Goal: Task Accomplishment & Management: Use online tool/utility

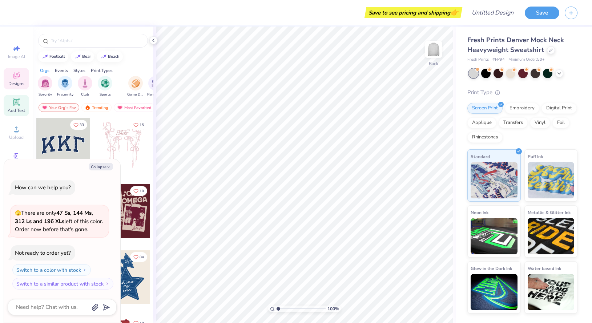
click at [17, 105] on icon at bounding box center [16, 102] width 7 height 7
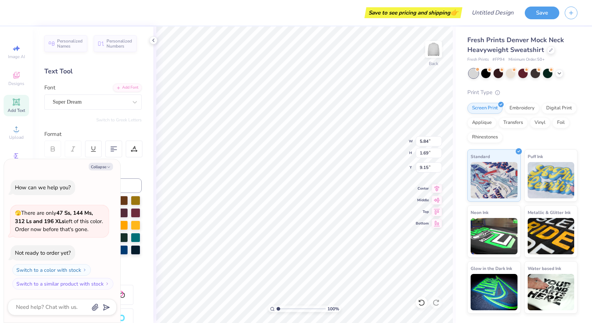
type textarea "x"
type textarea "t"
type textarea "x"
type textarea "te"
type textarea "x"
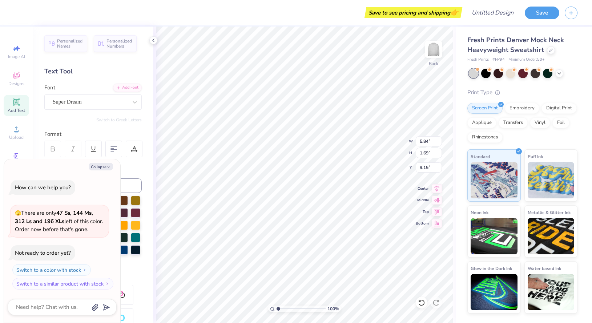
type textarea "t"
type textarea "x"
type textarea "T"
type textarea "x"
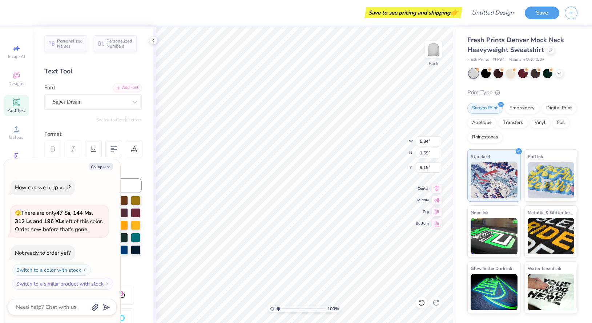
type textarea "TE"
type textarea "x"
type textarea "TEA"
type textarea "x"
type textarea "TEAC"
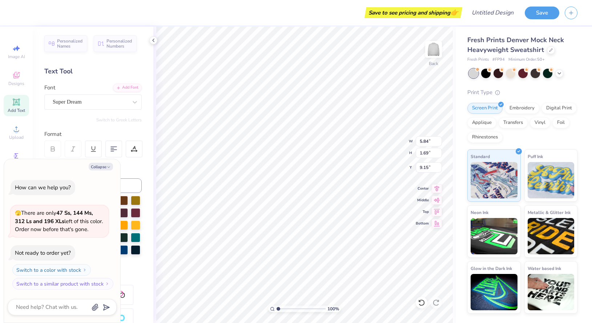
type textarea "x"
type textarea "TEACH"
click at [132, 168] on div "Color" at bounding box center [92, 169] width 97 height 8
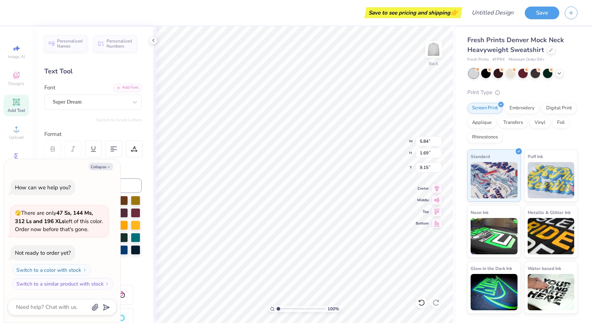
type textarea "x"
type input "7.46"
drag, startPoint x: 119, startPoint y: 167, endPoint x: 61, endPoint y: 230, distance: 85.7
click at [62, 226] on div "Collapse How can we help you? 🫣 There are only 47 Ss, 144 Ms, 312 Ls and 196 XL…" at bounding box center [62, 241] width 116 height 164
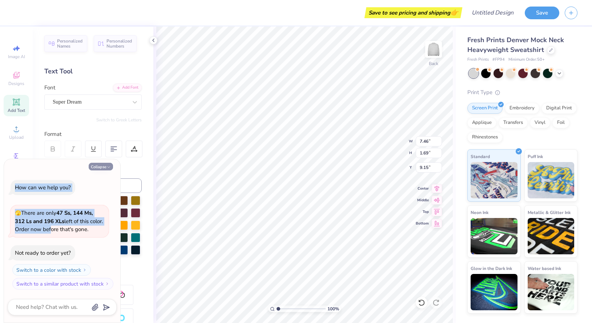
click at [100, 167] on button "Collapse" at bounding box center [101, 167] width 24 height 8
type textarea "x"
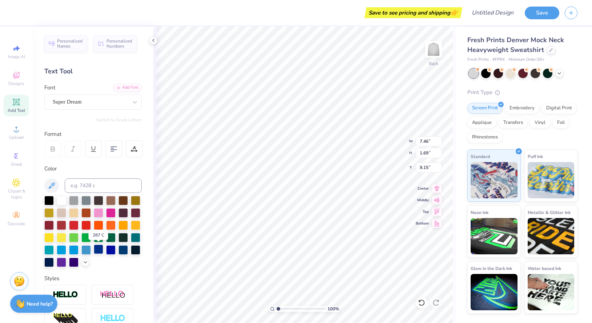
click at [99, 251] on div at bounding box center [98, 249] width 9 height 9
click at [108, 215] on div at bounding box center [110, 212] width 9 height 9
click at [102, 216] on div at bounding box center [98, 212] width 9 height 9
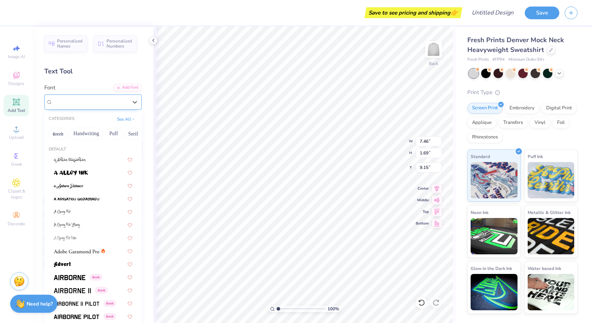
click at [127, 109] on div "Super Dream" at bounding box center [92, 102] width 97 height 15
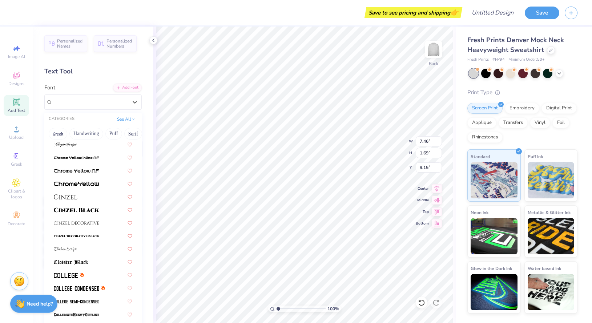
scroll to position [826, 0]
click at [89, 209] on img at bounding box center [76, 210] width 45 height 5
type input "8.92"
type input "1.78"
type input "9.11"
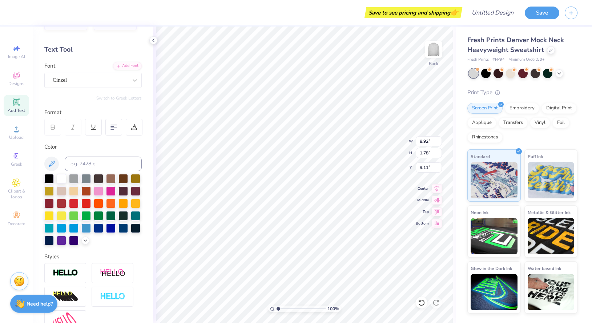
scroll to position [21, 0]
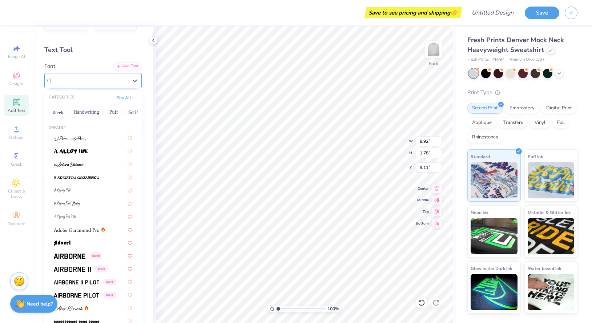
click at [88, 80] on div "Cinzel" at bounding box center [90, 80] width 76 height 11
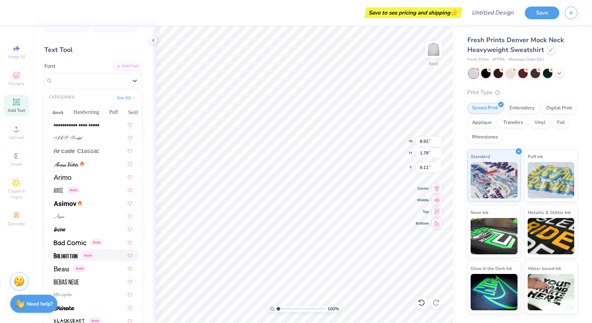
scroll to position [214, 0]
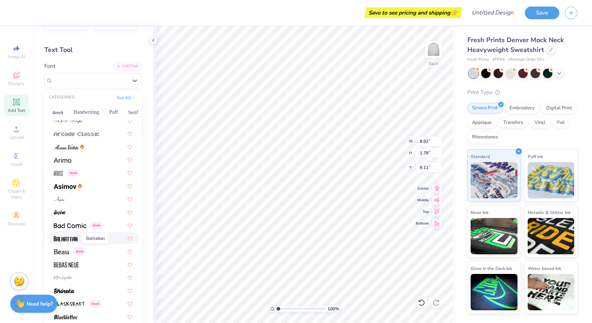
click at [68, 239] on img at bounding box center [66, 238] width 24 height 5
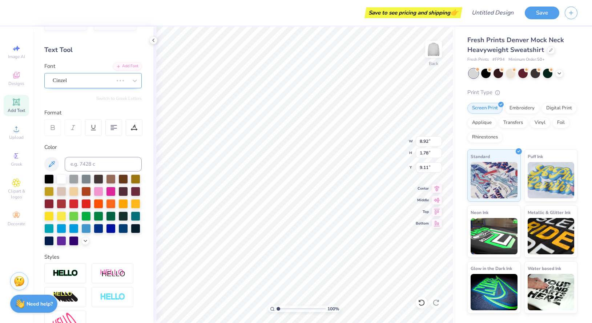
click at [88, 80] on div "Cinzel" at bounding box center [83, 80] width 62 height 11
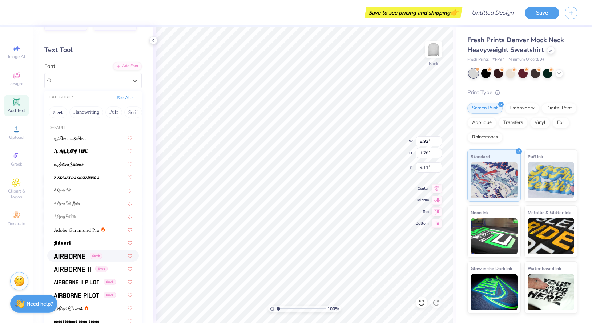
type input "5.13"
type input "1.96"
type input "9.02"
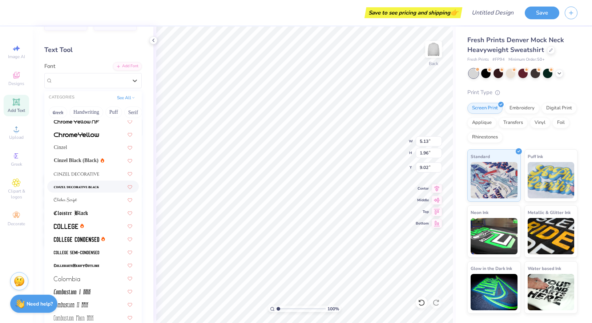
scroll to position [858, 0]
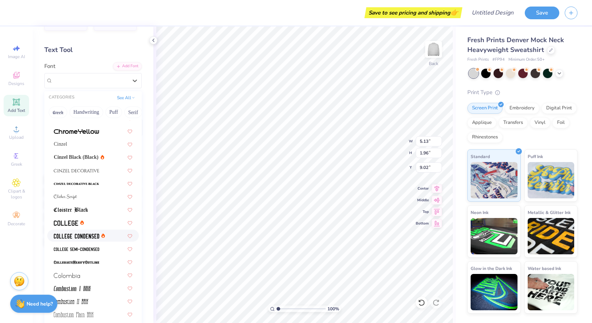
click at [86, 233] on span at bounding box center [76, 236] width 45 height 8
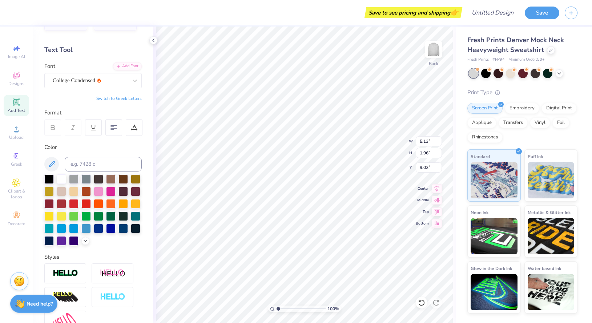
type input "5.31"
type input "1.65"
type input "9.17"
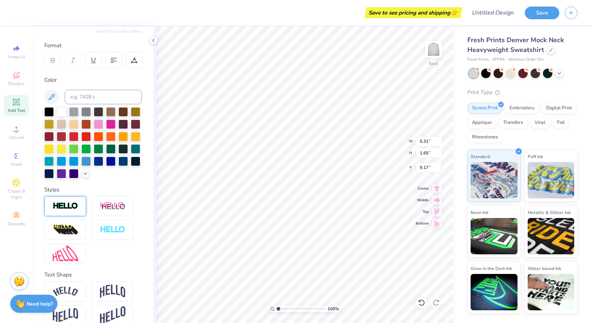
scroll to position [99, 0]
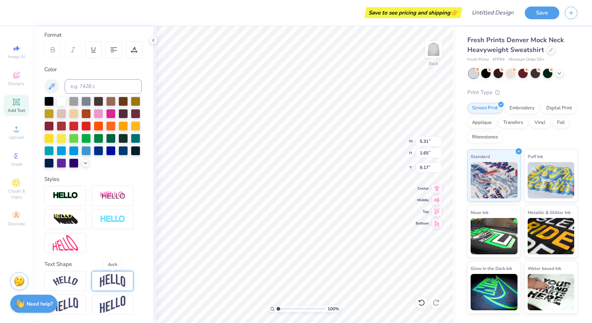
click at [115, 283] on img at bounding box center [112, 281] width 25 height 14
type input "2.75"
type input "8.63"
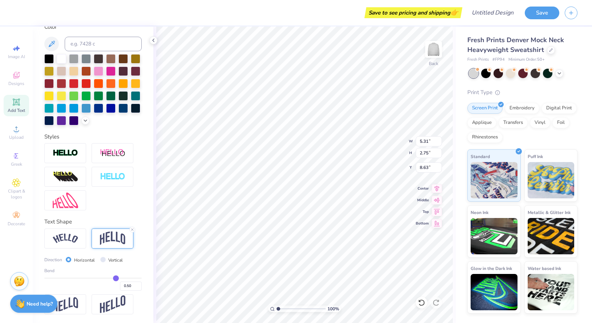
type input "0.52"
type input "0.51"
type input "0.5"
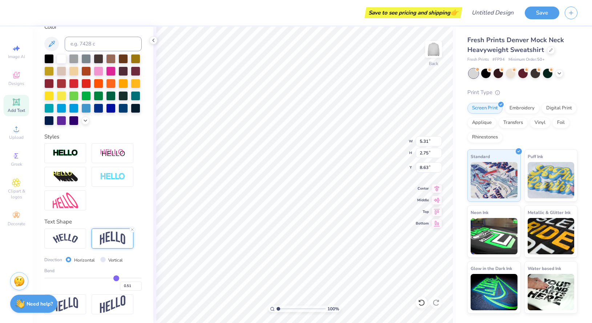
type input "0.50"
type input "0.49"
type input "0.48"
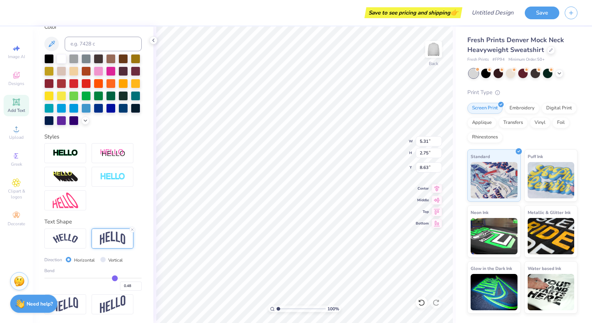
type input "0.47"
type input "0.46"
type input "0.45"
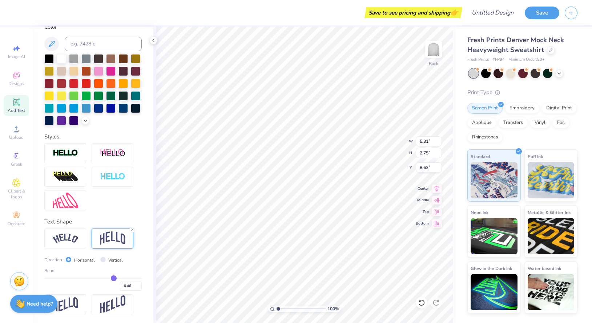
type input "0.45"
type input "0.44"
type input "0.43"
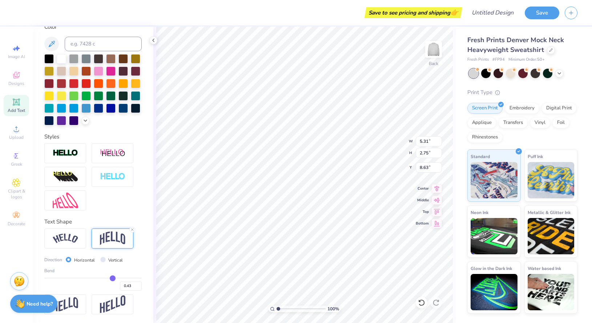
type input "0.42"
type input "0.41"
type input "0.4"
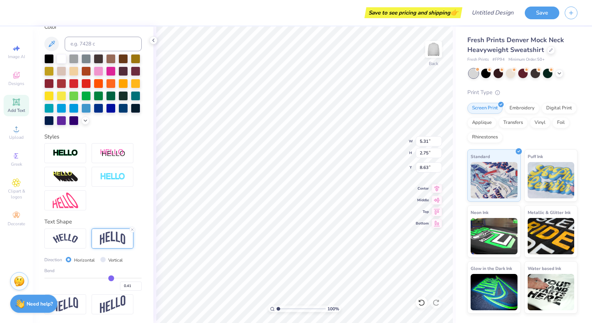
type input "0.40"
type input "0.39"
type input "0.38"
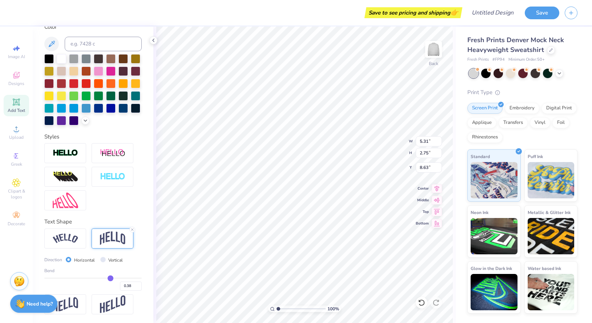
type input "0.37"
type input "0.36"
type input "0.35"
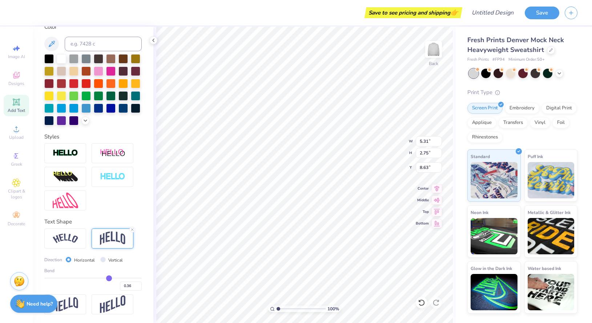
type input "0.35"
type input "0.34"
type input "0.33"
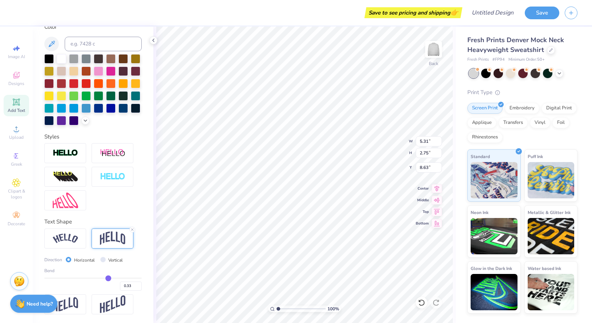
type input "0.32"
type input "0.31"
type input "0.3"
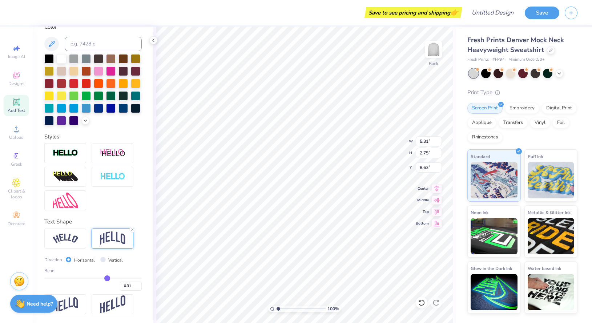
type input "0.30"
type input "0.29"
type input "0.28"
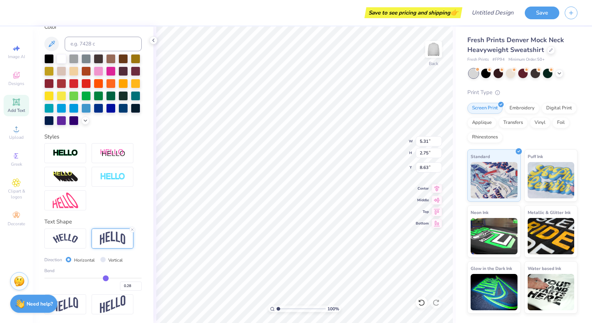
drag, startPoint x: 117, startPoint y: 279, endPoint x: 105, endPoint y: 280, distance: 11.3
type input "0.28"
click at [105, 279] on input "range" at bounding box center [92, 278] width 97 height 1
type input "2.24"
type input "8.88"
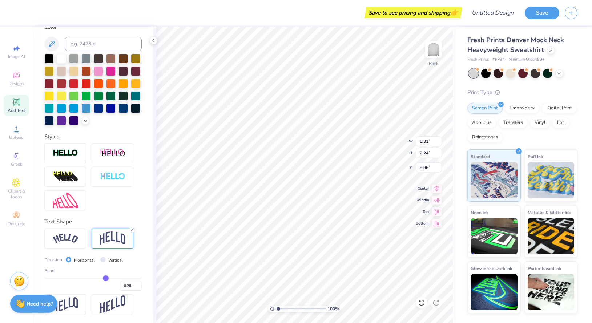
type input "0.27"
type input "0.26"
type input "0.25"
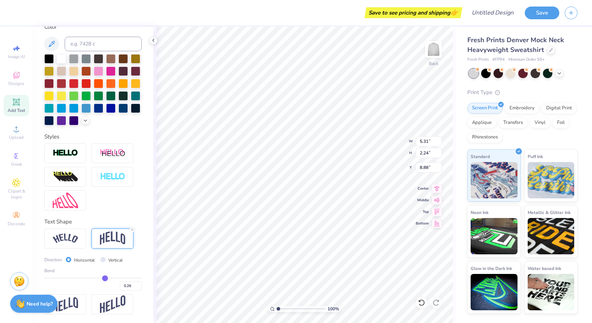
type input "0.25"
type input "0.24"
type input "0.23"
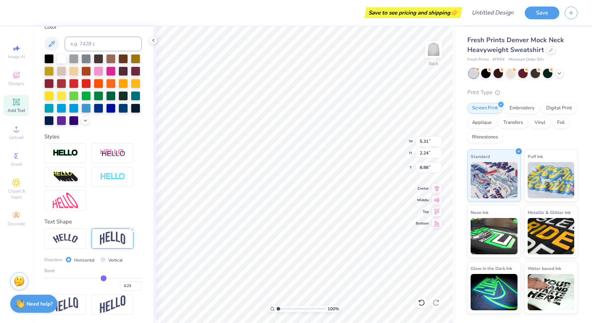
type input "0.22"
type input "0.21"
type input "0.2"
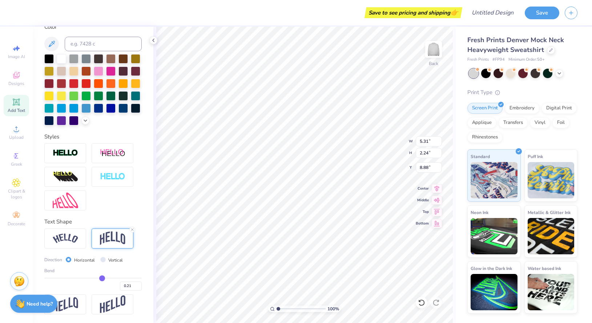
type input "0.20"
type input "0.19"
type input "0.18"
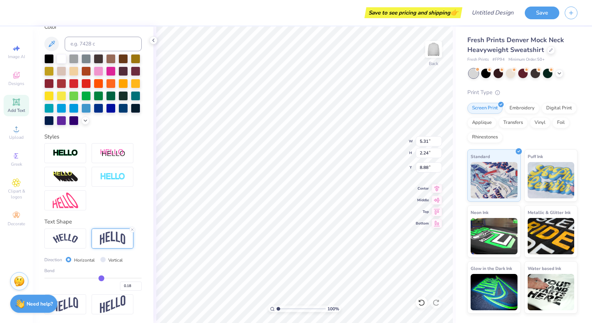
type input "0.17"
drag, startPoint x: 105, startPoint y: 280, endPoint x: 101, endPoint y: 280, distance: 4.7
type input "0.17"
click at [101, 279] on input "range" at bounding box center [92, 278] width 97 height 1
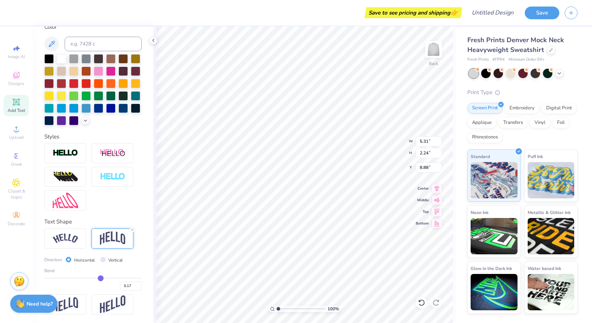
type input "2.01"
type input "9.00"
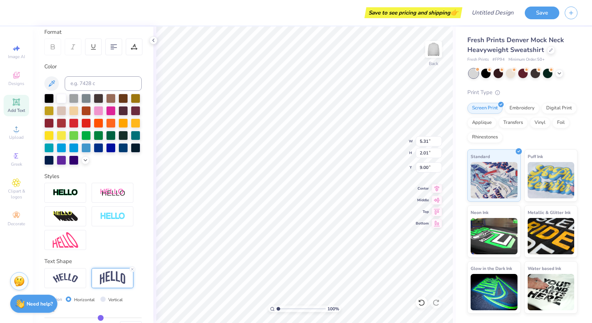
scroll to position [121, 0]
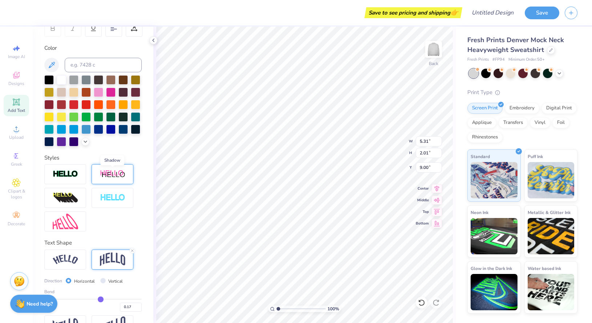
click at [105, 174] on img at bounding box center [112, 174] width 25 height 9
type input "6.37"
type input "2.21"
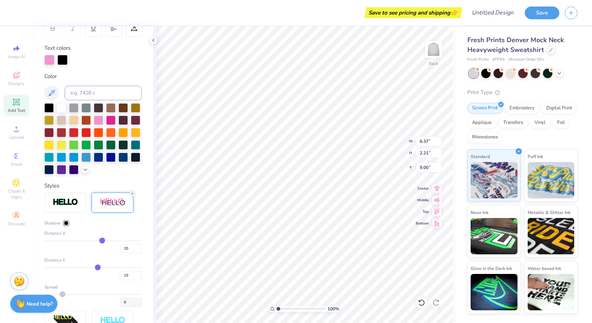
click at [132, 195] on icon at bounding box center [132, 194] width 4 height 4
type input "5.31"
type input "2.01"
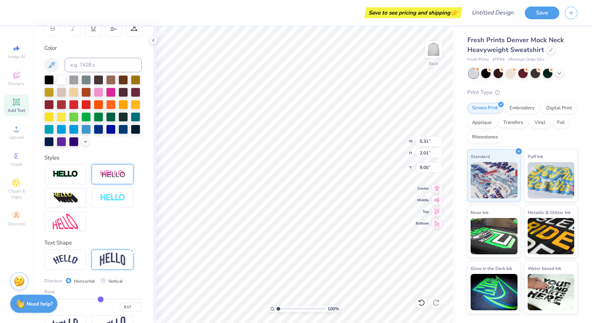
type input "1.56"
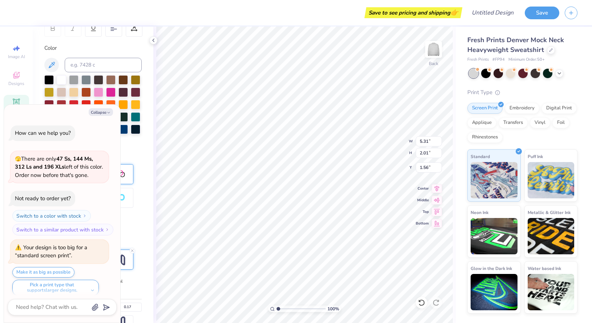
scroll to position [6, 0]
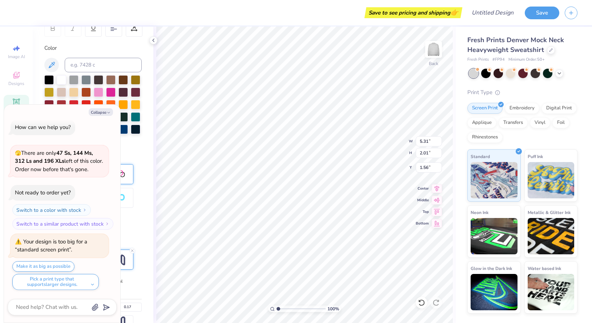
type textarea "x"
type input "14.55"
type input "5.50"
type textarea "x"
type input "1.06"
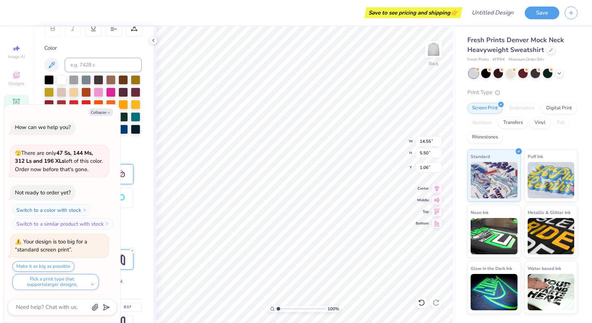
scroll to position [66, 0]
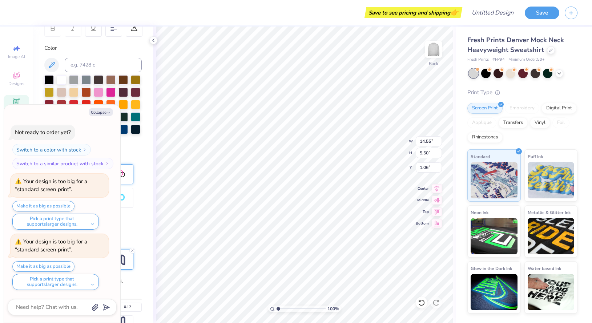
type textarea "x"
type input "0.71"
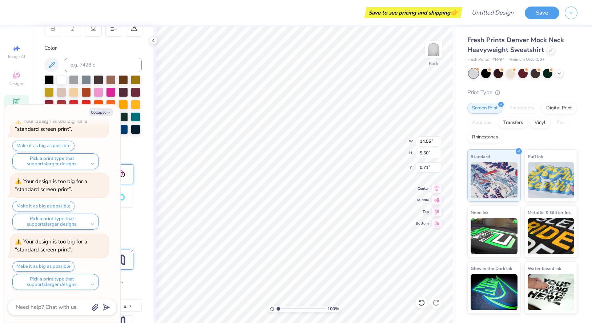
type textarea "x"
type input "0.50"
click at [133, 148] on div "Personalized Names Personalized Numbers Text Tool Add Font Font College Condens…" at bounding box center [93, 175] width 121 height 297
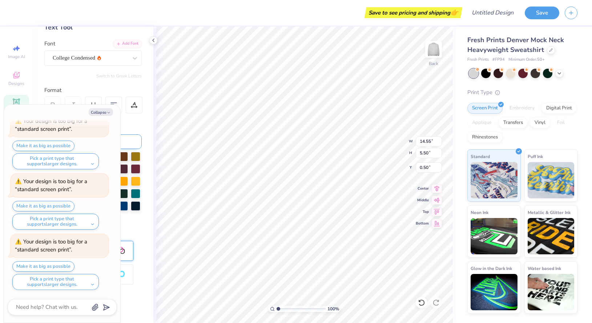
scroll to position [31, 0]
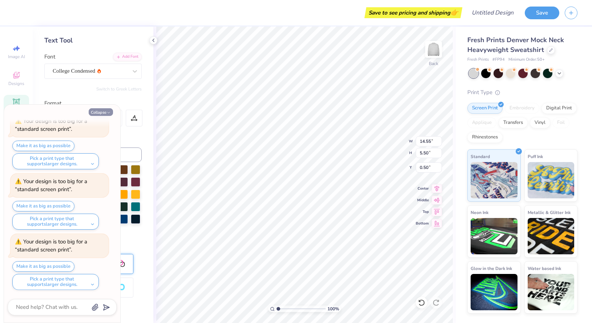
click at [101, 110] on button "Collapse" at bounding box center [101, 112] width 24 height 8
type textarea "x"
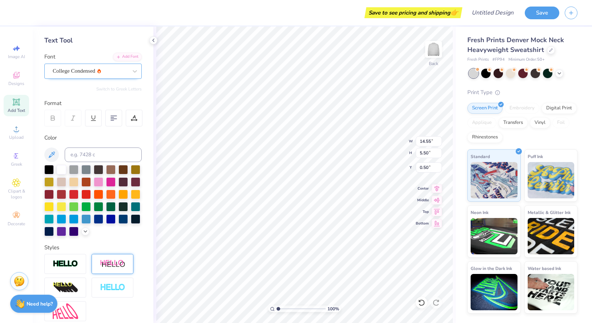
click at [92, 69] on div "College Condensed" at bounding box center [90, 70] width 76 height 11
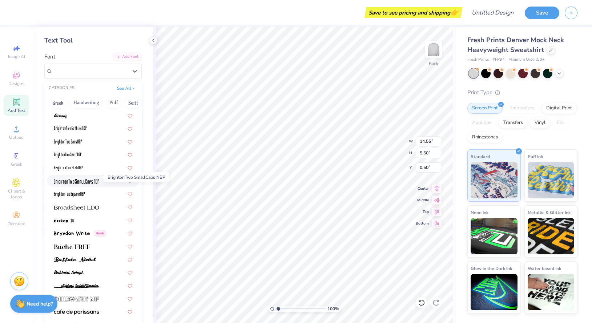
scroll to position [547, 0]
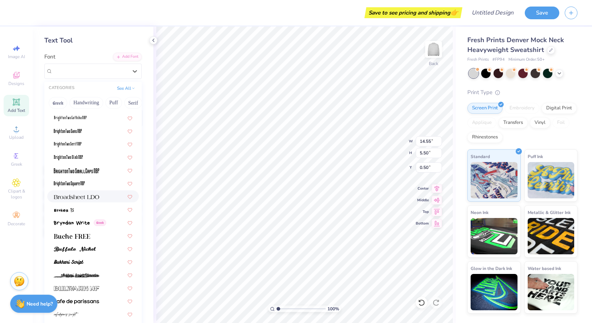
click at [80, 197] on img at bounding box center [76, 197] width 45 height 5
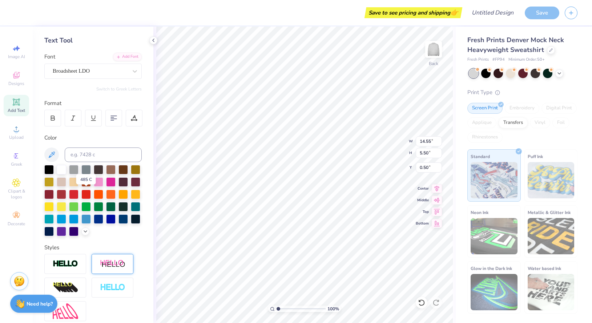
type input "16.27"
type input "4.19"
type input "1.16"
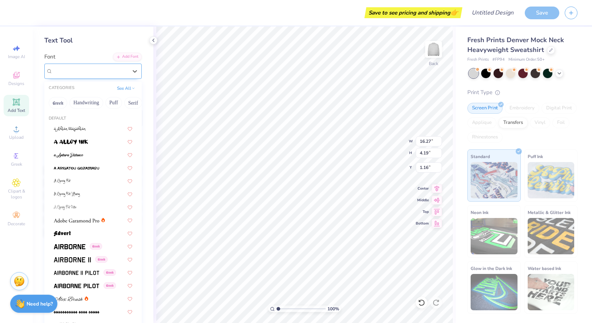
click at [96, 74] on div "Broadsheet LDO" at bounding box center [90, 70] width 76 height 11
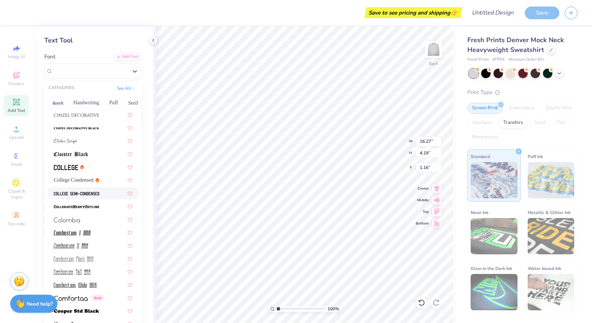
scroll to position [907, 0]
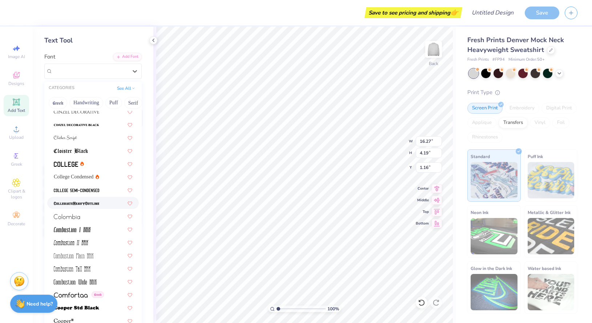
click at [91, 203] on img at bounding box center [76, 203] width 45 height 5
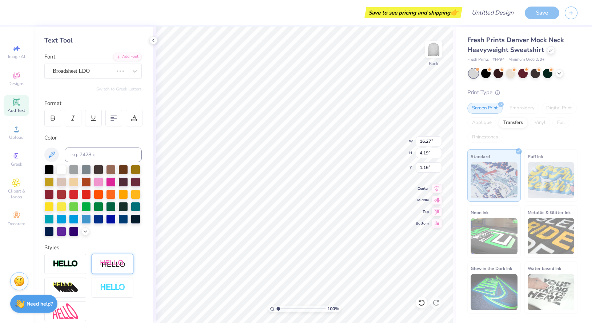
type input "14.68"
type input "4.41"
type input "1.05"
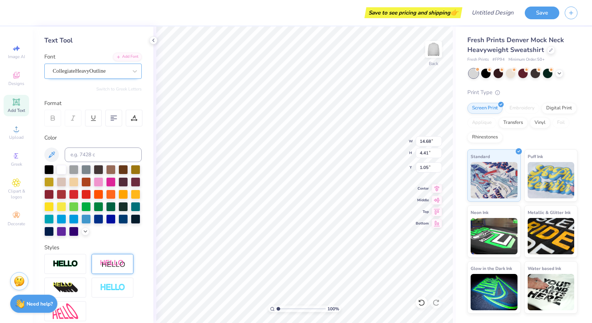
click at [87, 73] on div "CollegiateHeavyOutline" at bounding box center [90, 70] width 76 height 11
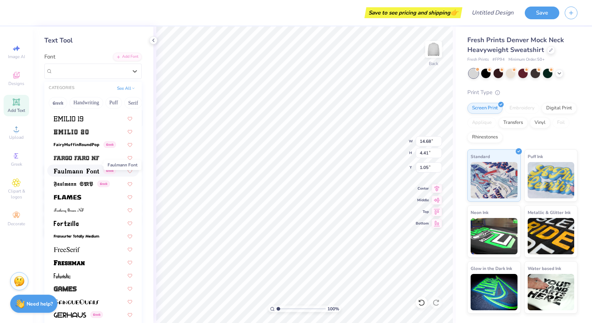
scroll to position [1496, 0]
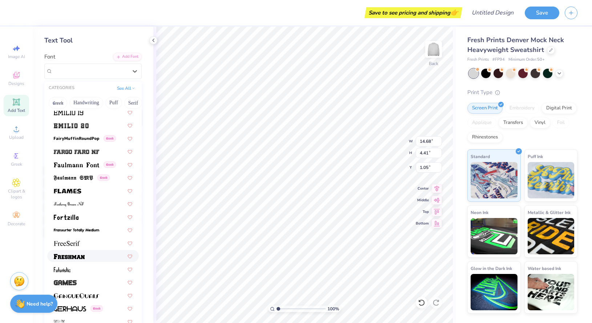
click at [88, 257] on div at bounding box center [93, 256] width 79 height 8
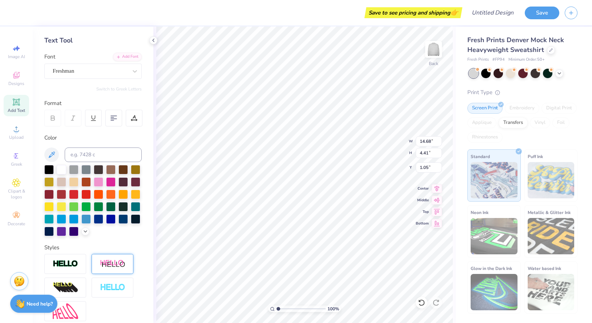
type input "16.27"
type input "4.76"
type input "0.87"
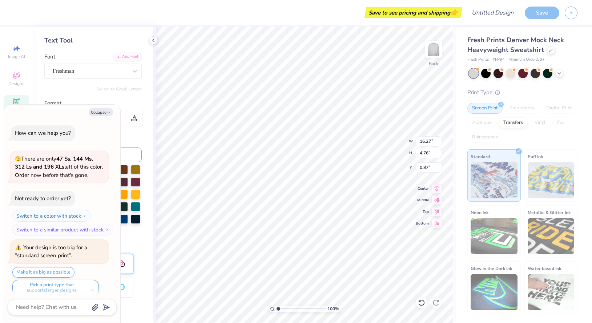
scroll to position [187, 0]
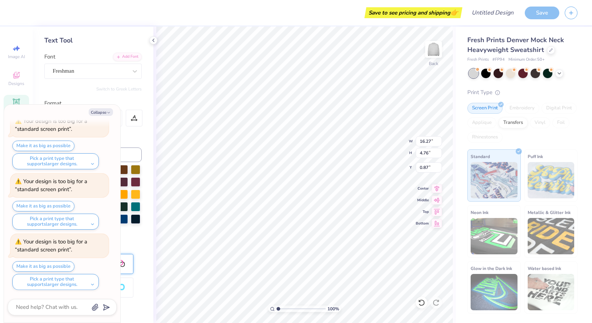
type textarea "x"
type input "0.62"
click at [103, 113] on button "Collapse" at bounding box center [101, 112] width 24 height 8
type textarea "x"
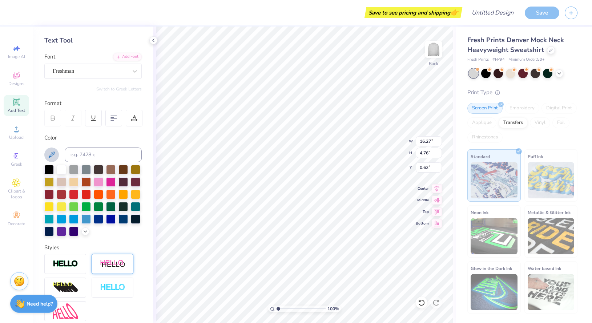
click at [45, 156] on button at bounding box center [51, 155] width 15 height 15
click at [53, 155] on icon at bounding box center [51, 155] width 9 height 9
click at [54, 156] on icon at bounding box center [51, 155] width 9 height 9
drag, startPoint x: 54, startPoint y: 156, endPoint x: 79, endPoint y: 158, distance: 25.2
click at [79, 158] on div at bounding box center [92, 155] width 97 height 15
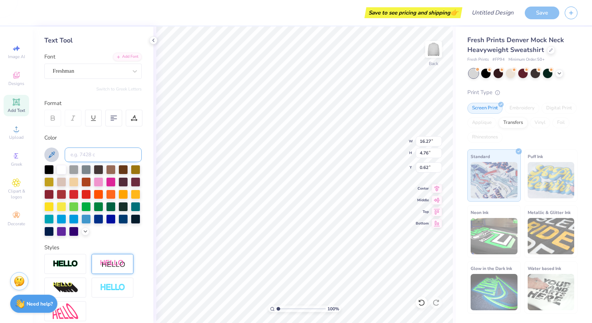
click at [71, 153] on input at bounding box center [103, 155] width 77 height 15
paste input "#FFC5D3"
type input "#FFC5D3"
drag, startPoint x: 110, startPoint y: 155, endPoint x: 67, endPoint y: 153, distance: 43.3
click at [67, 153] on input "#FFC5D3" at bounding box center [103, 155] width 77 height 15
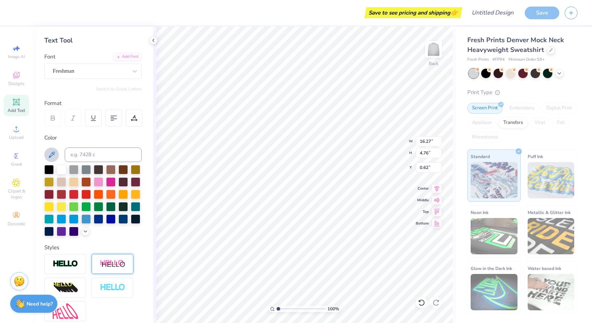
click at [54, 154] on icon at bounding box center [52, 155] width 6 height 6
click at [98, 184] on div at bounding box center [98, 181] width 9 height 9
click at [48, 153] on icon at bounding box center [51, 155] width 9 height 9
click at [54, 157] on icon at bounding box center [51, 155] width 9 height 9
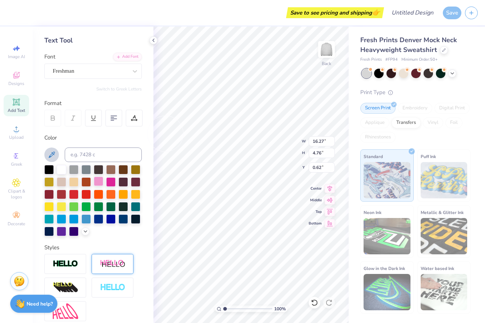
click at [100, 185] on div at bounding box center [98, 181] width 9 height 9
click at [119, 183] on div at bounding box center [123, 181] width 9 height 9
click at [113, 183] on div at bounding box center [110, 181] width 9 height 9
click at [94, 184] on div at bounding box center [98, 181] width 9 height 9
click at [90, 153] on input at bounding box center [103, 155] width 77 height 15
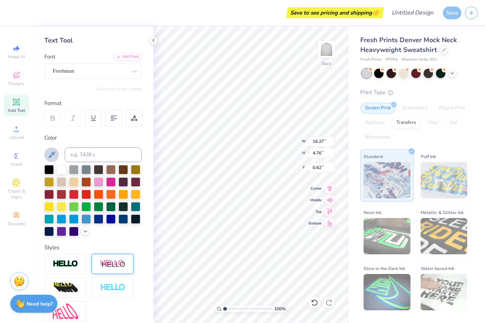
click at [52, 156] on icon at bounding box center [52, 155] width 6 height 6
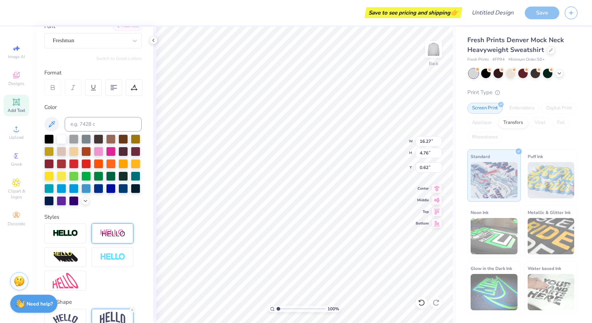
scroll to position [70, 0]
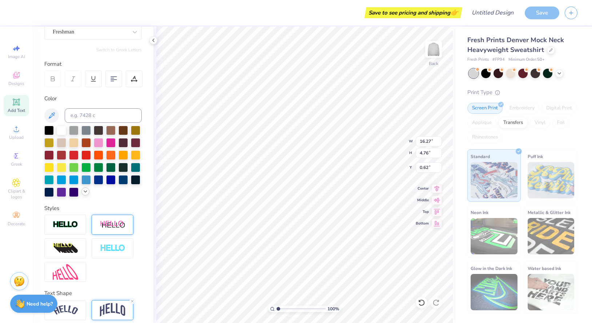
click at [87, 189] on icon at bounding box center [86, 192] width 6 height 6
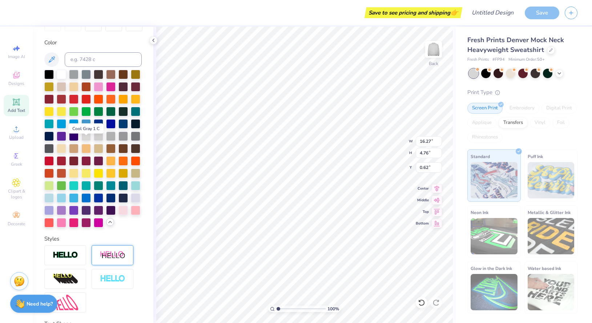
scroll to position [128, 0]
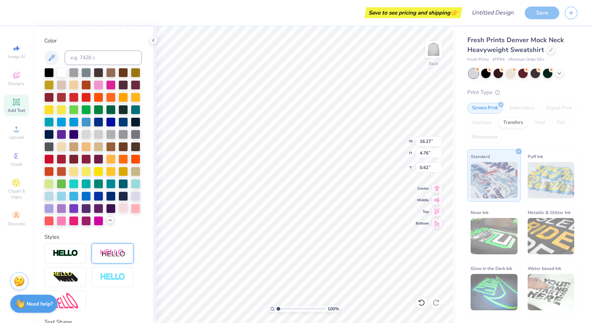
click at [124, 208] on div at bounding box center [123, 207] width 9 height 9
click at [63, 220] on div at bounding box center [61, 220] width 9 height 9
click at [135, 207] on div at bounding box center [135, 207] width 9 height 9
click at [124, 207] on div at bounding box center [123, 207] width 9 height 9
click at [97, 83] on div at bounding box center [98, 84] width 9 height 9
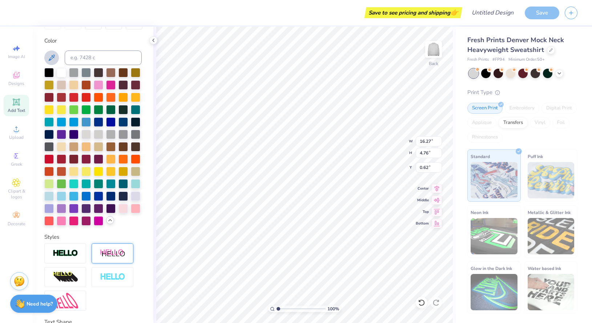
click at [55, 60] on icon at bounding box center [51, 57] width 9 height 9
click at [139, 201] on div at bounding box center [92, 147] width 97 height 158
click at [137, 207] on div at bounding box center [135, 207] width 9 height 9
click at [128, 210] on div at bounding box center [123, 207] width 9 height 9
type input "16.24"
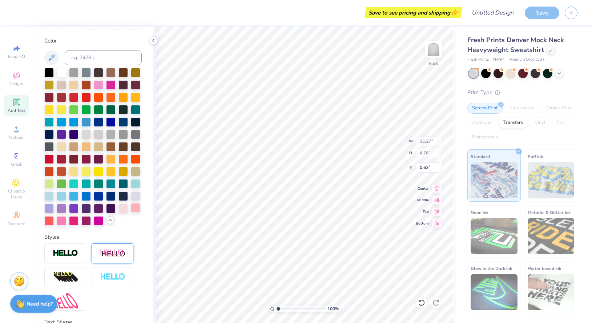
type input "4.74"
type input "0.63"
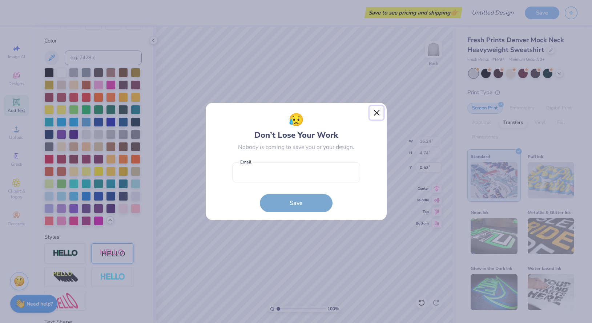
click at [377, 111] on button "Close" at bounding box center [377, 113] width 14 height 14
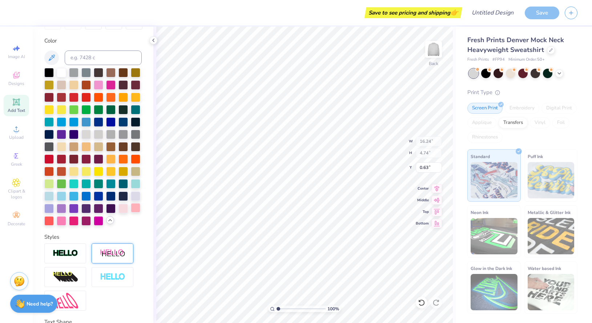
click at [137, 208] on div at bounding box center [135, 207] width 9 height 9
type input "16.18"
type input "4.73"
click at [120, 211] on div at bounding box center [123, 207] width 9 height 9
click at [64, 219] on div at bounding box center [61, 220] width 9 height 9
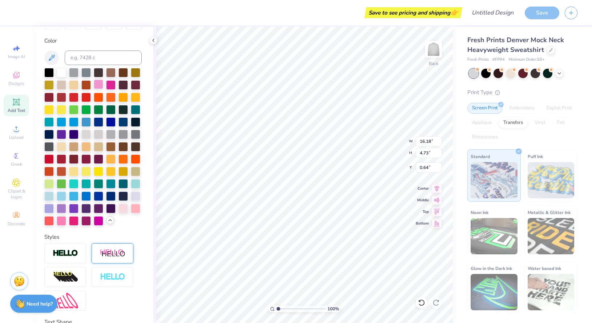
click at [102, 84] on div at bounding box center [98, 84] width 9 height 9
click at [60, 224] on div at bounding box center [61, 220] width 9 height 9
type input "1.51"
click at [121, 211] on div at bounding box center [123, 207] width 9 height 9
click at [138, 208] on div at bounding box center [135, 207] width 9 height 9
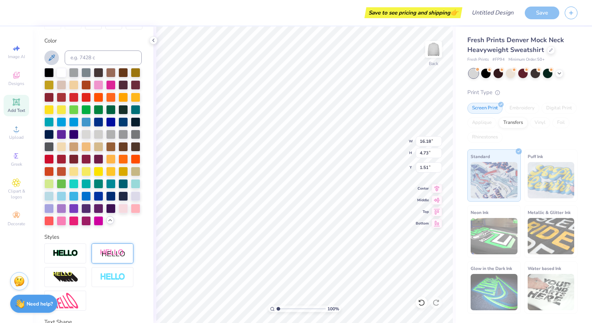
click at [52, 57] on icon at bounding box center [51, 57] width 9 height 9
click at [47, 56] on icon at bounding box center [51, 57] width 9 height 9
click at [62, 219] on div at bounding box center [61, 220] width 9 height 9
click at [123, 211] on div at bounding box center [123, 207] width 9 height 9
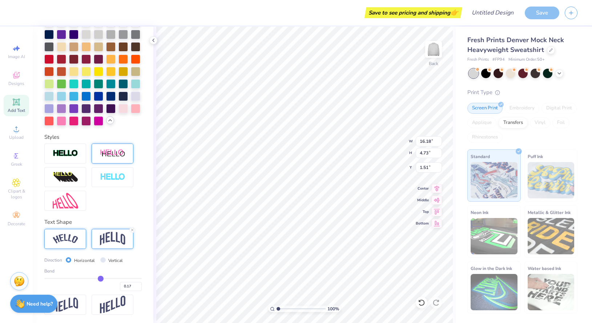
scroll to position [228, 0]
click at [121, 217] on div "Personalized Names Personalized Numbers Text Tool Add Font Font Freshman Switch…" at bounding box center [93, 175] width 121 height 297
click at [73, 157] on img at bounding box center [65, 153] width 25 height 8
type input "16.23"
type input "4.79"
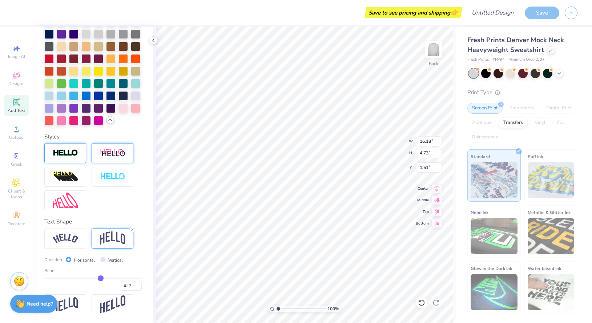
type input "1.49"
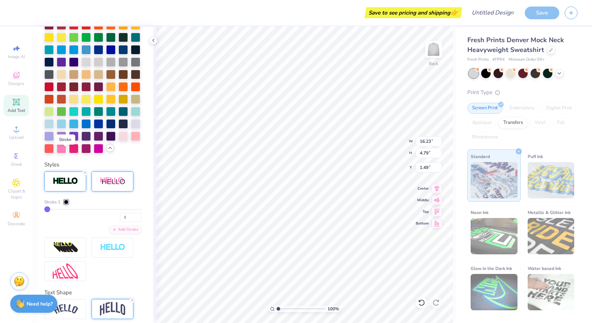
scroll to position [256, 0]
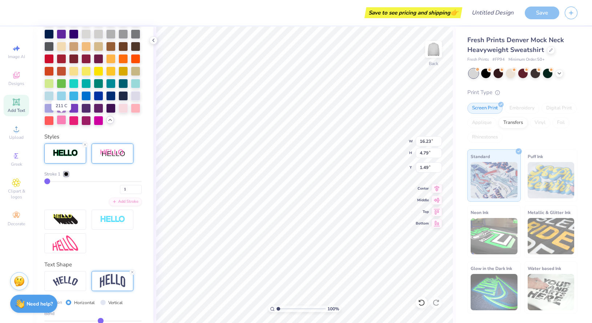
click at [63, 120] on div at bounding box center [61, 119] width 9 height 9
click at [122, 107] on div at bounding box center [123, 107] width 9 height 9
click at [66, 174] on div at bounding box center [66, 174] width 4 height 4
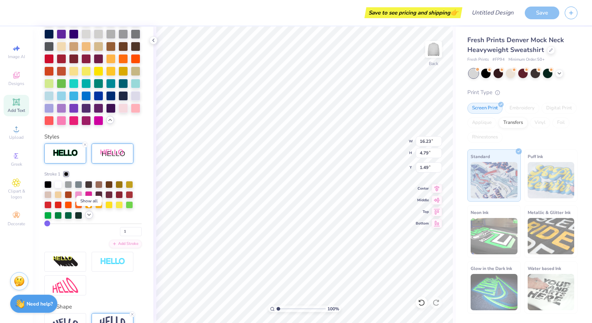
click at [91, 215] on icon at bounding box center [89, 215] width 6 height 6
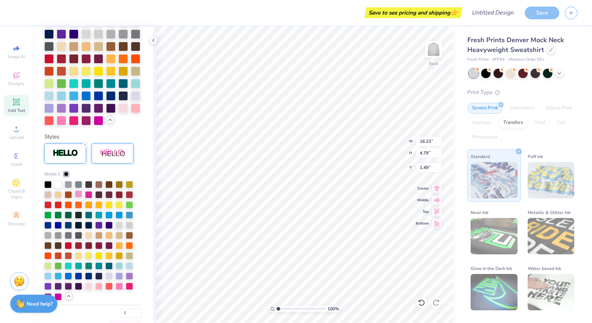
click at [80, 193] on div at bounding box center [78, 194] width 7 height 7
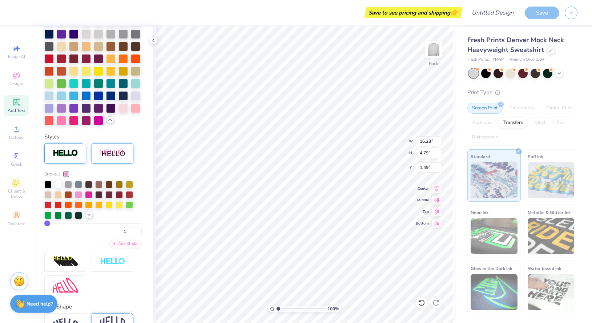
click at [92, 214] on icon at bounding box center [89, 215] width 6 height 6
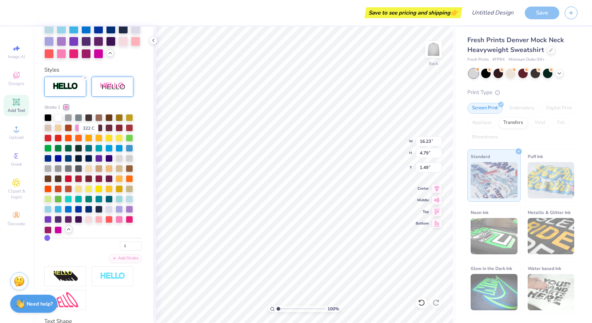
scroll to position [330, 0]
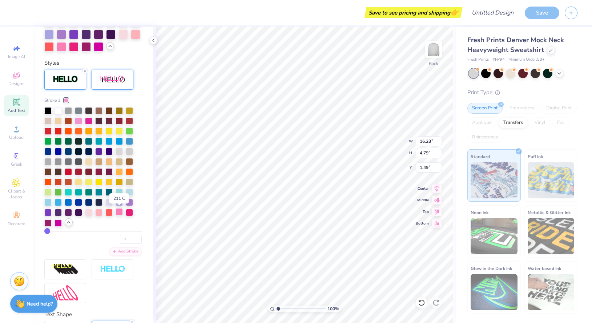
click at [120, 215] on div at bounding box center [119, 211] width 7 height 7
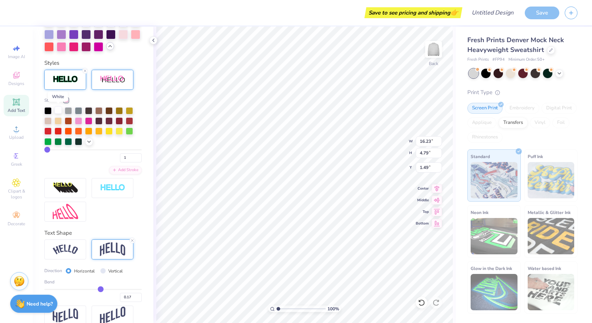
click at [59, 112] on div at bounding box center [58, 110] width 7 height 7
click at [49, 112] on div at bounding box center [47, 110] width 7 height 7
click at [89, 119] on div at bounding box center [88, 120] width 7 height 7
click at [89, 139] on icon at bounding box center [89, 141] width 6 height 6
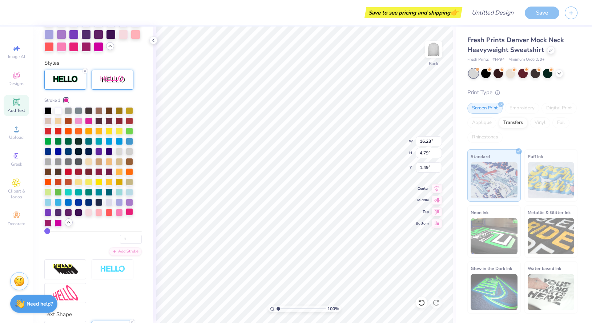
click at [129, 213] on div at bounding box center [129, 211] width 7 height 7
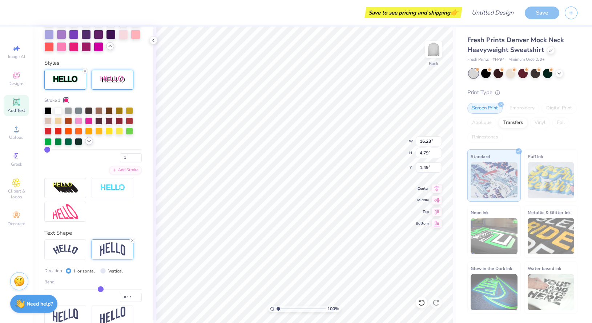
click at [91, 143] on icon at bounding box center [89, 141] width 6 height 6
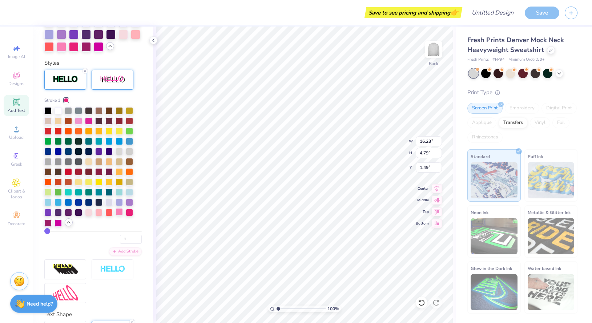
click at [118, 212] on div at bounding box center [119, 211] width 7 height 7
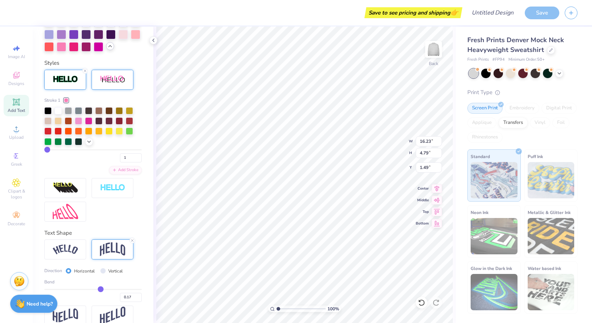
type input "2"
type input "3"
type input "4"
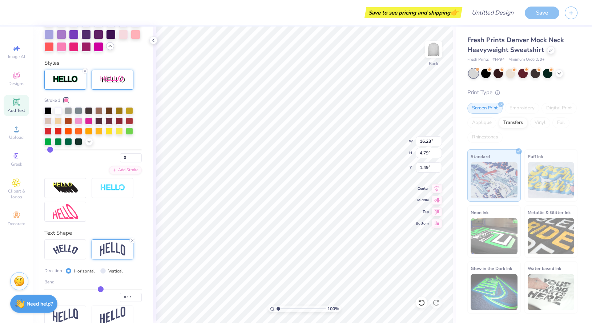
type input "4"
type input "5"
click at [51, 150] on input "range" at bounding box center [92, 149] width 97 height 1
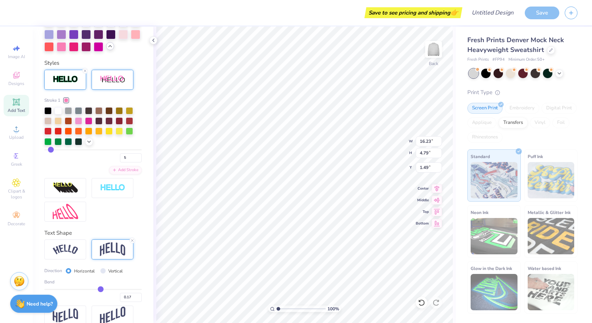
type input "16.27"
type input "4.96"
type input "1.40"
type input "4"
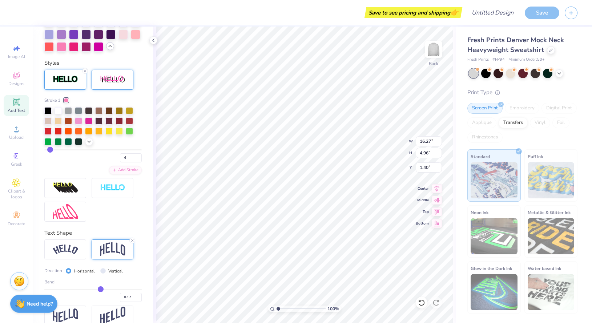
type input "3"
click at [49, 150] on input "range" at bounding box center [92, 149] width 97 height 1
type input "16.15"
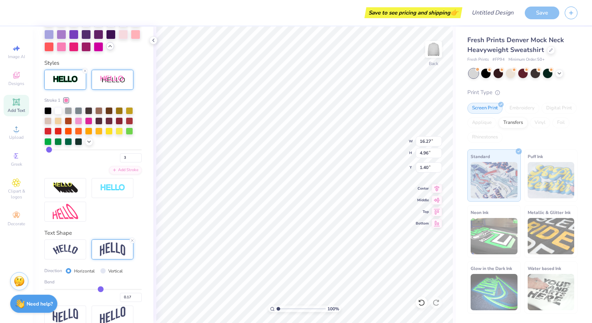
type input "4.84"
type input "1.46"
click at [52, 118] on div at bounding box center [92, 126] width 97 height 39
click at [49, 112] on div at bounding box center [47, 110] width 7 height 7
click at [57, 111] on div at bounding box center [58, 110] width 7 height 7
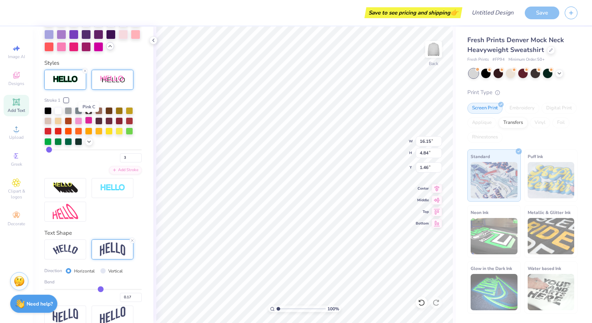
click at [92, 121] on div at bounding box center [88, 120] width 7 height 7
click at [80, 120] on div at bounding box center [78, 120] width 7 height 7
click at [90, 142] on icon at bounding box center [89, 141] width 6 height 6
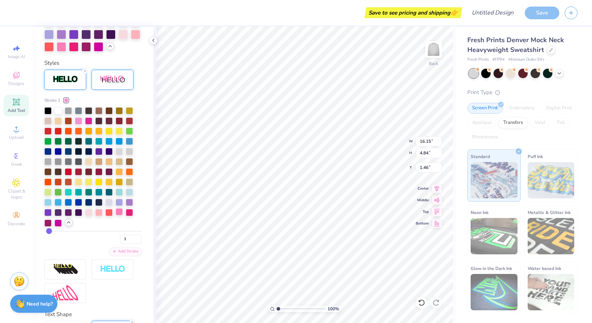
click at [119, 211] on div at bounding box center [119, 211] width 7 height 7
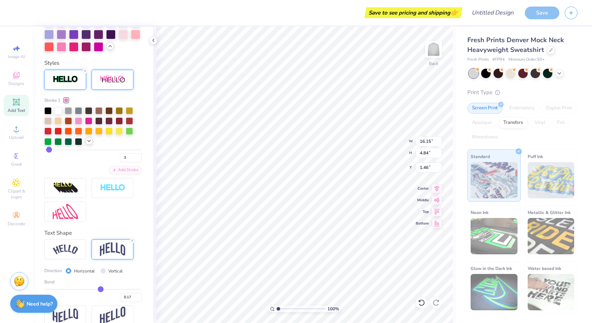
click at [91, 143] on icon at bounding box center [89, 141] width 6 height 6
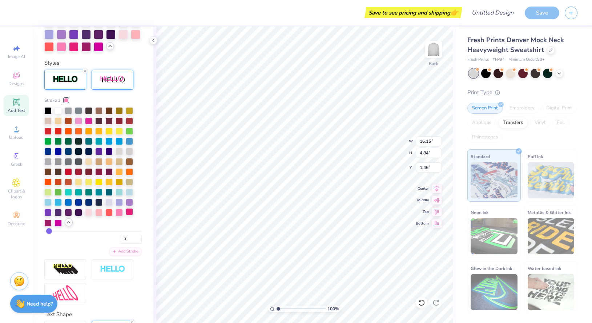
click at [131, 213] on div at bounding box center [129, 211] width 7 height 7
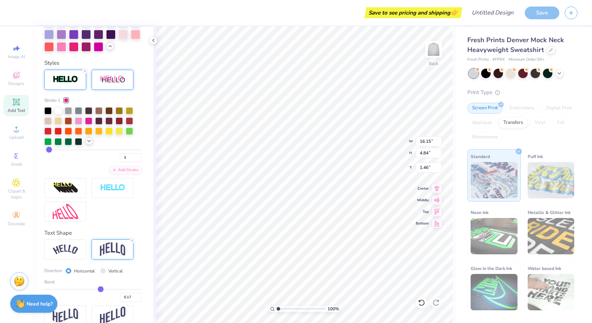
click at [91, 143] on icon at bounding box center [89, 141] width 6 height 6
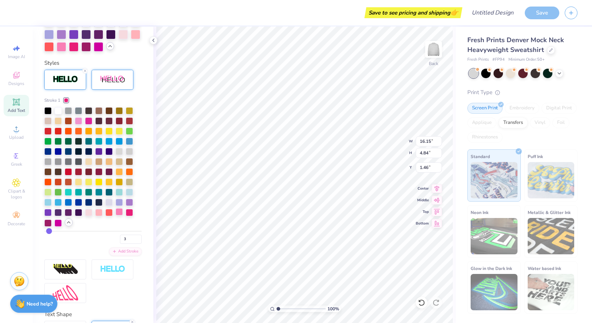
click at [121, 211] on div at bounding box center [119, 211] width 7 height 7
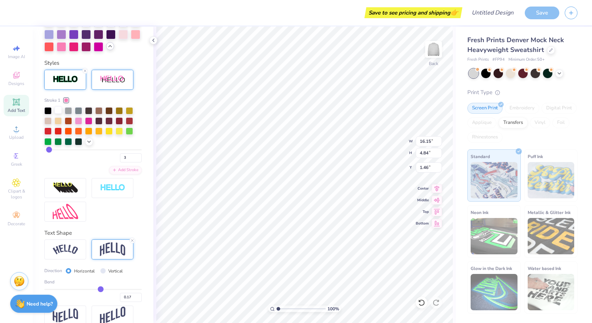
click at [60, 109] on div at bounding box center [58, 110] width 7 height 7
click at [89, 144] on div at bounding box center [89, 141] width 8 height 8
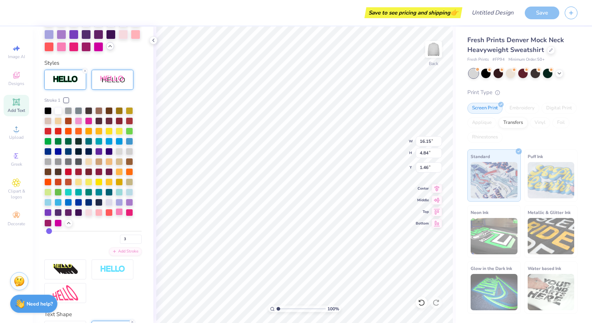
click at [120, 216] on div at bounding box center [92, 167] width 97 height 120
click at [120, 212] on div at bounding box center [119, 211] width 7 height 7
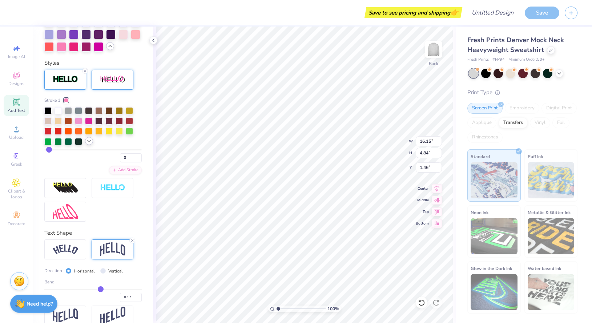
click at [92, 141] on div at bounding box center [89, 141] width 8 height 8
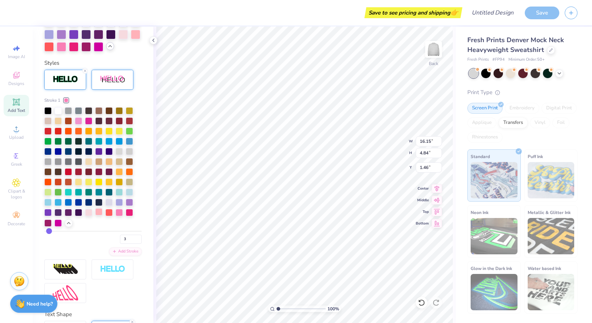
click at [101, 212] on div at bounding box center [98, 211] width 7 height 7
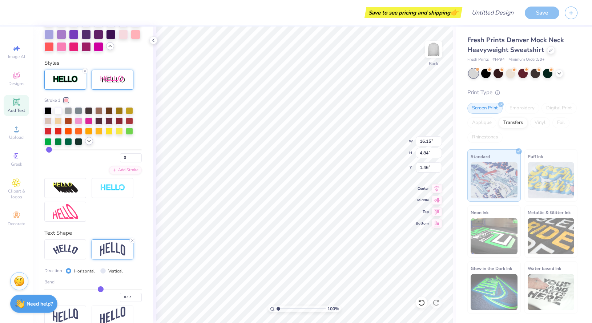
click at [91, 140] on icon at bounding box center [89, 141] width 6 height 6
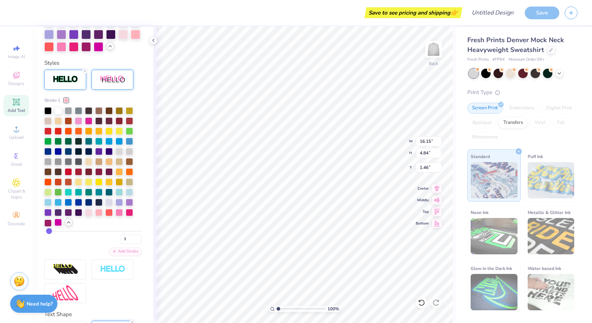
click at [55, 224] on div at bounding box center [58, 222] width 7 height 7
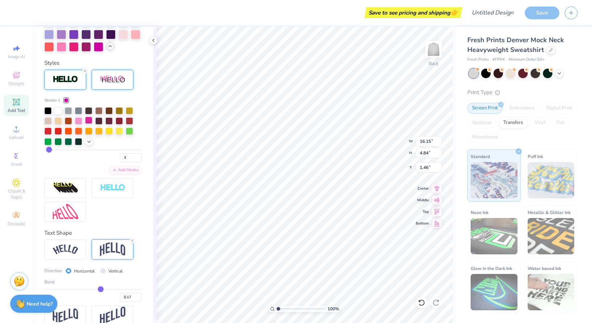
click at [89, 119] on div at bounding box center [88, 120] width 7 height 7
click at [84, 121] on div at bounding box center [92, 126] width 97 height 39
click at [79, 121] on div at bounding box center [78, 120] width 7 height 7
click at [60, 111] on div at bounding box center [58, 110] width 7 height 7
click at [88, 141] on polyline at bounding box center [89, 140] width 3 height 1
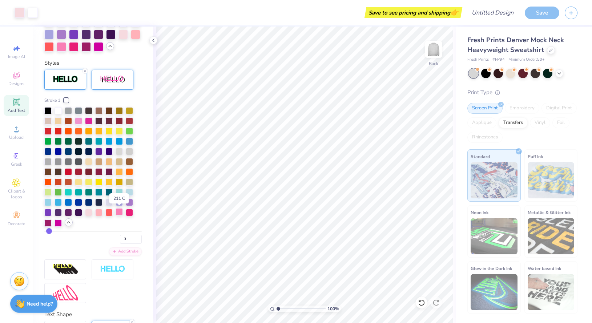
click at [119, 211] on div at bounding box center [119, 211] width 7 height 7
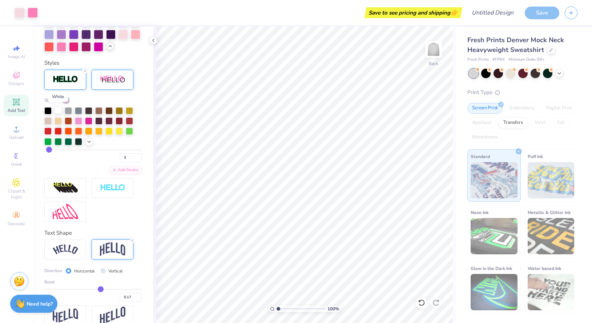
click at [58, 111] on div at bounding box center [58, 110] width 7 height 7
click at [90, 140] on polyline at bounding box center [89, 140] width 3 height 1
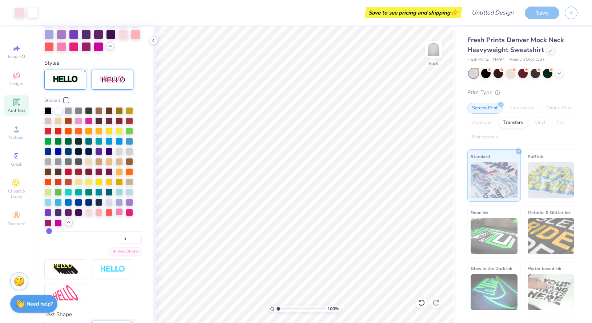
click at [120, 213] on div at bounding box center [119, 211] width 7 height 7
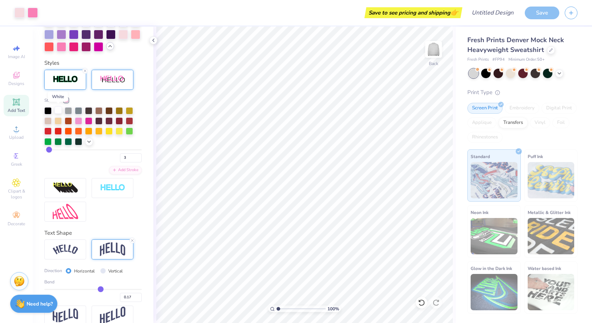
click at [59, 109] on div at bounding box center [58, 110] width 7 height 7
click at [87, 139] on icon at bounding box center [89, 141] width 6 height 6
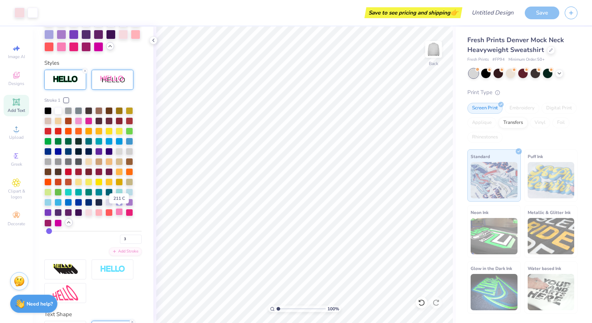
click at [117, 212] on div at bounding box center [119, 211] width 7 height 7
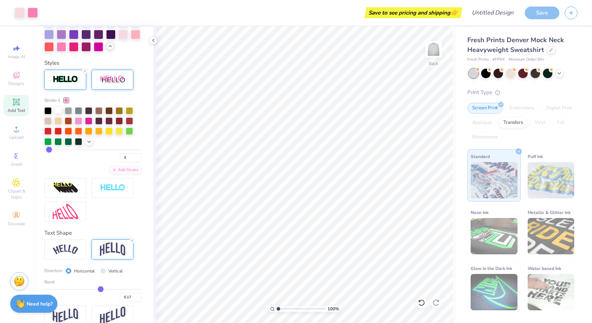
click at [56, 109] on div at bounding box center [58, 110] width 7 height 7
click at [89, 142] on icon at bounding box center [89, 141] width 6 height 6
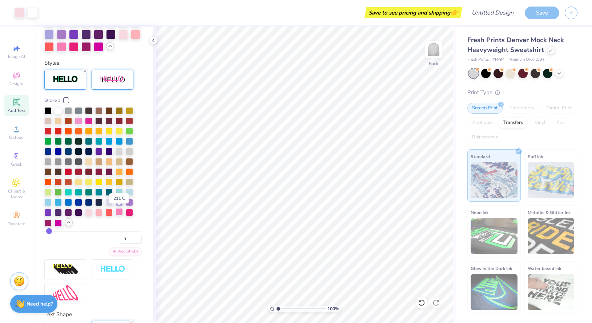
click at [117, 213] on div at bounding box center [119, 211] width 7 height 7
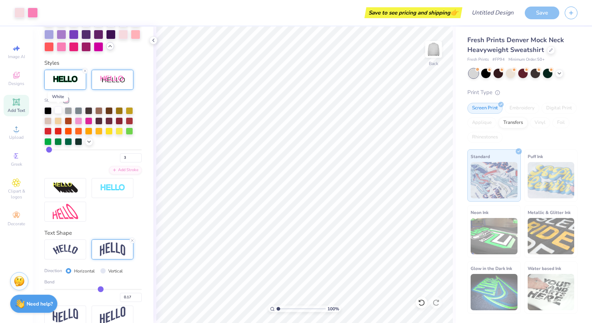
click at [57, 108] on div at bounding box center [58, 110] width 7 height 7
click at [545, 13] on div "Save" at bounding box center [542, 13] width 35 height 13
click at [569, 15] on icon "button" at bounding box center [571, 12] width 6 height 6
click at [527, 15] on div "Save" at bounding box center [542, 13] width 35 height 13
click at [539, 16] on div "Save" at bounding box center [542, 13] width 35 height 13
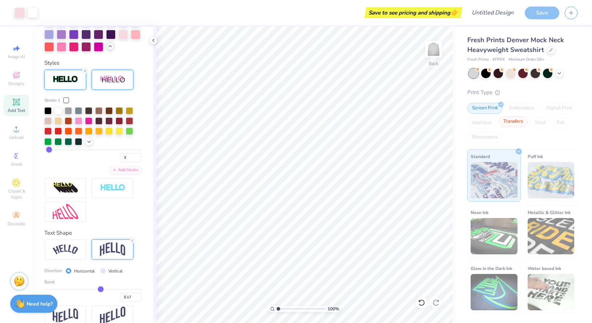
click at [515, 125] on div "Transfers" at bounding box center [513, 121] width 29 height 11
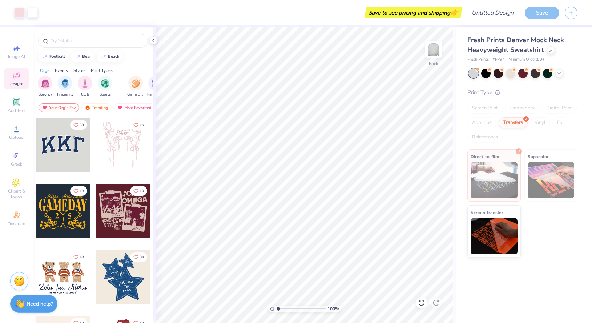
click at [486, 110] on div "Screen Print" at bounding box center [485, 108] width 35 height 11
click at [497, 107] on div "Screen Print" at bounding box center [485, 108] width 35 height 11
click at [545, 175] on img at bounding box center [551, 180] width 47 height 36
click at [491, 174] on img at bounding box center [494, 180] width 47 height 36
click at [511, 121] on div "Transfers" at bounding box center [513, 121] width 29 height 11
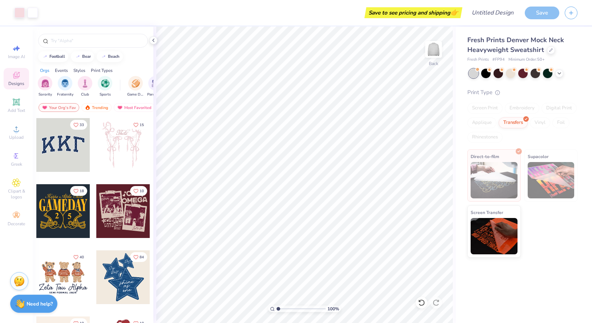
click at [488, 111] on div "Screen Print" at bounding box center [485, 108] width 35 height 11
click at [156, 42] on icon at bounding box center [154, 40] width 6 height 6
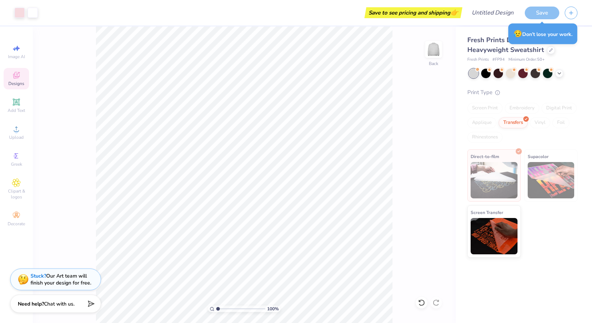
click at [565, 179] on img at bounding box center [551, 180] width 47 height 36
click at [501, 227] on img at bounding box center [494, 235] width 47 height 36
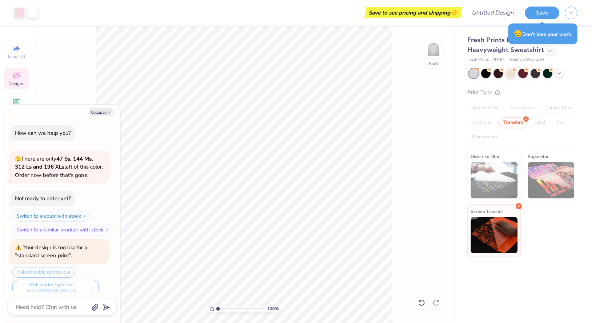
scroll to position [243, 0]
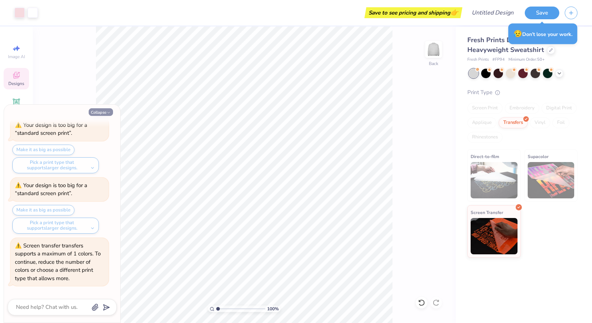
click at [101, 110] on button "Collapse" at bounding box center [101, 112] width 24 height 8
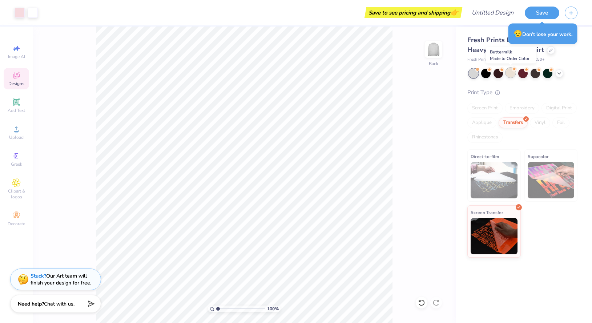
click at [509, 75] on div at bounding box center [510, 72] width 9 height 9
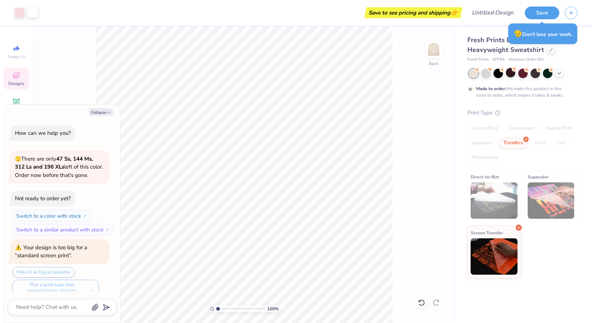
scroll to position [304, 0]
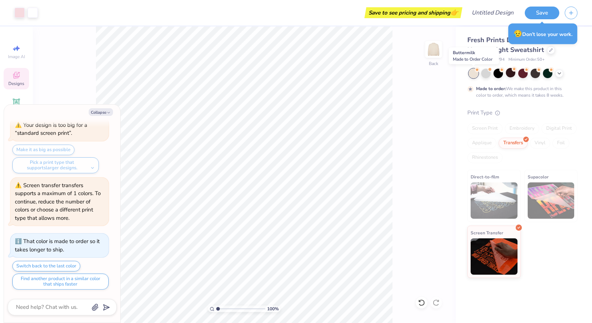
click at [477, 72] on circle at bounding box center [477, 69] width 5 height 5
click at [487, 72] on div at bounding box center [485, 72] width 9 height 9
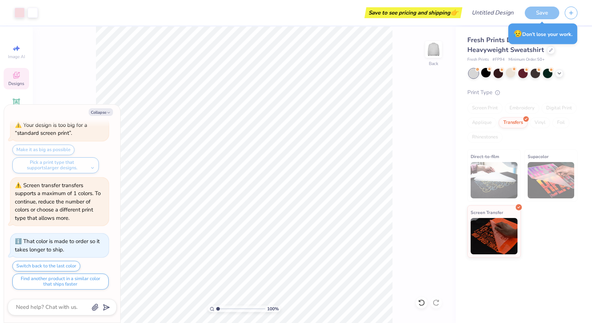
scroll to position [434, 0]
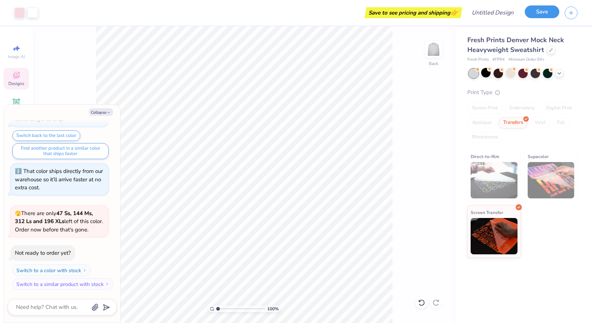
click at [547, 9] on button "Save" at bounding box center [542, 11] width 35 height 13
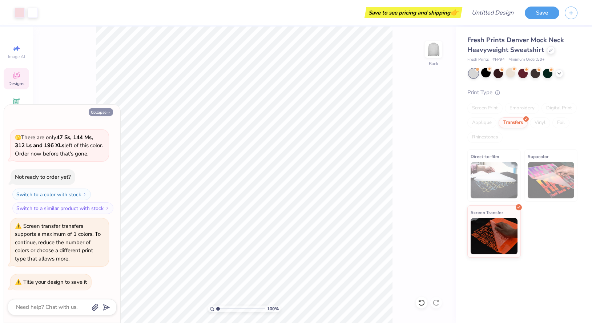
click at [100, 111] on button "Collapse" at bounding box center [101, 112] width 24 height 8
type textarea "x"
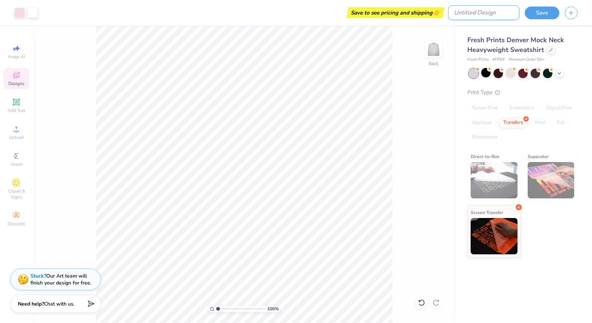
click at [485, 12] on input "Design Title" at bounding box center [483, 12] width 71 height 15
type input "T"
type input "RST: Sweatshirt"
click at [541, 5] on div "Save" at bounding box center [558, 12] width 67 height 25
click at [541, 9] on button "Save" at bounding box center [542, 11] width 35 height 13
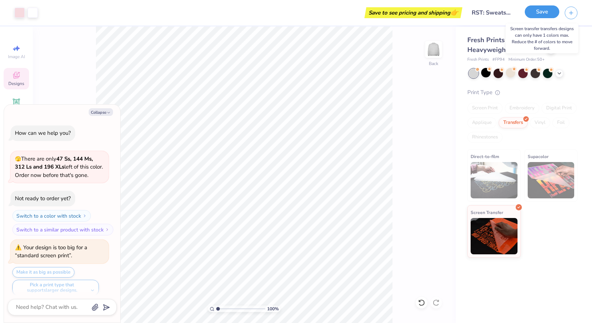
scroll to position [567, 0]
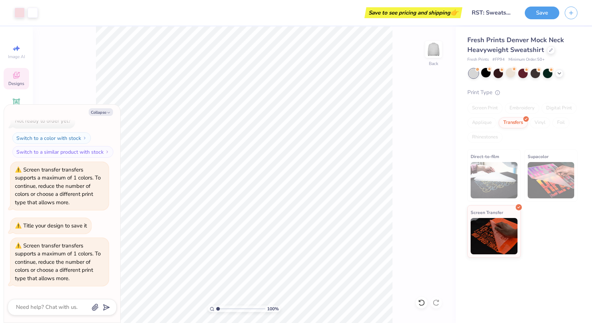
click at [567, 189] on img at bounding box center [551, 180] width 47 height 36
click at [101, 112] on button "Collapse" at bounding box center [101, 112] width 24 height 8
type textarea "x"
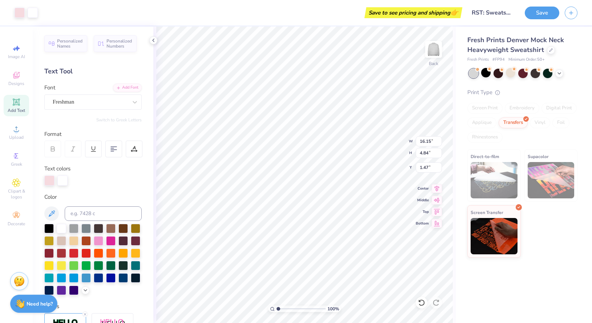
type input "1.47"
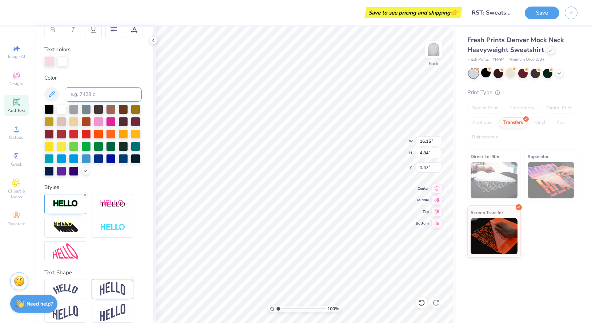
scroll to position [128, 0]
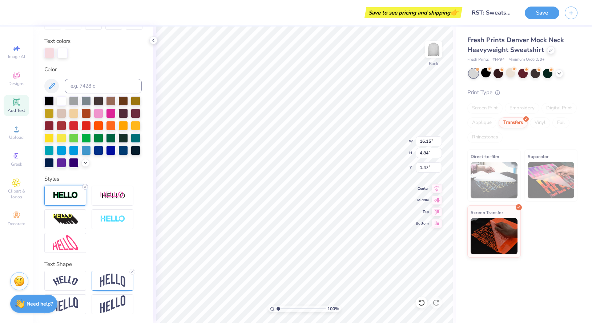
click at [85, 189] on icon at bounding box center [85, 187] width 4 height 4
type input "15.98"
type input "4.67"
type input "1.56"
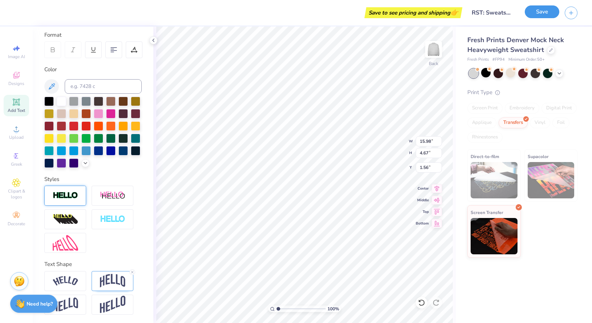
click at [537, 10] on button "Save" at bounding box center [542, 11] width 35 height 13
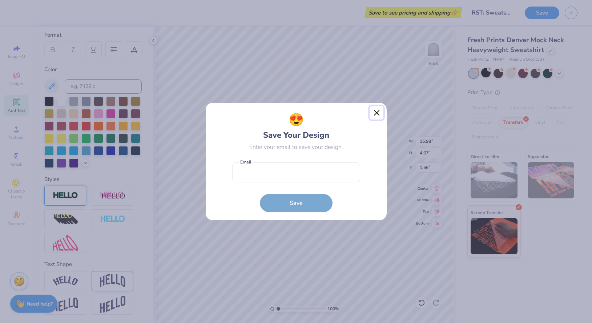
click at [371, 119] on button "Close" at bounding box center [377, 113] width 14 height 14
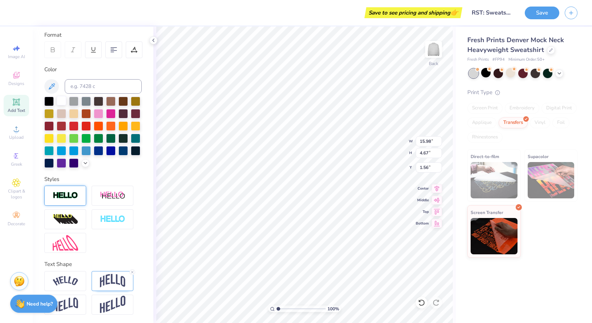
click at [63, 100] on div at bounding box center [61, 100] width 9 height 9
click at [85, 161] on icon at bounding box center [86, 163] width 6 height 6
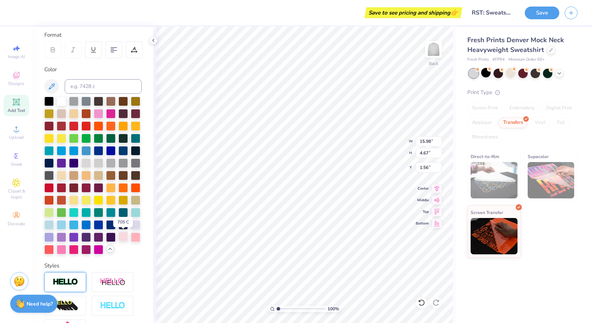
click at [124, 239] on div at bounding box center [123, 236] width 9 height 9
click at [137, 240] on div at bounding box center [135, 236] width 9 height 9
click at [125, 237] on div at bounding box center [123, 236] width 9 height 9
click at [63, 249] on div at bounding box center [61, 248] width 9 height 9
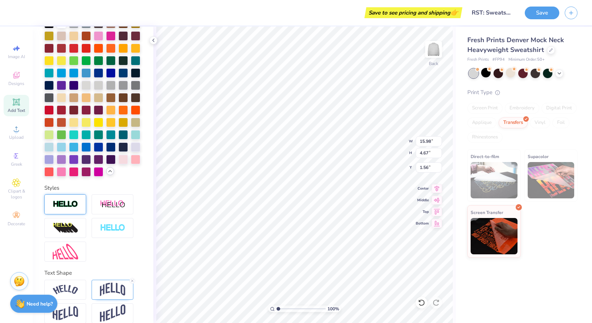
scroll to position [186, 0]
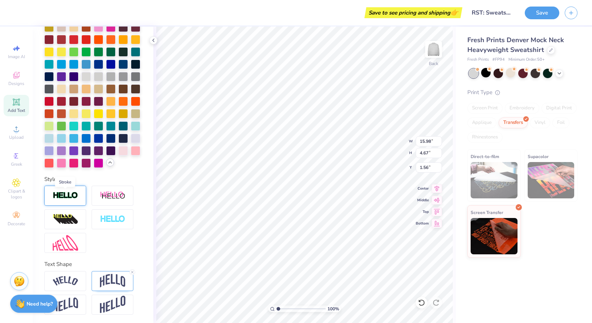
click at [60, 196] on img at bounding box center [65, 196] width 25 height 8
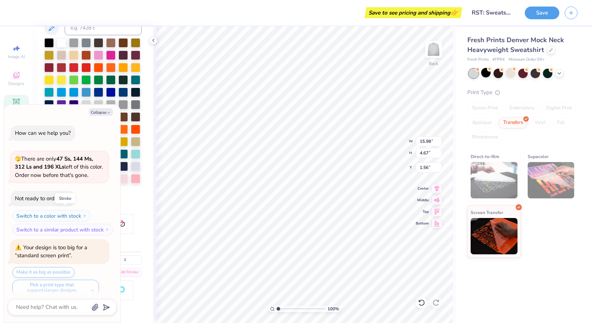
type textarea "x"
type input "16.04"
type input "4.73"
type input "1.53"
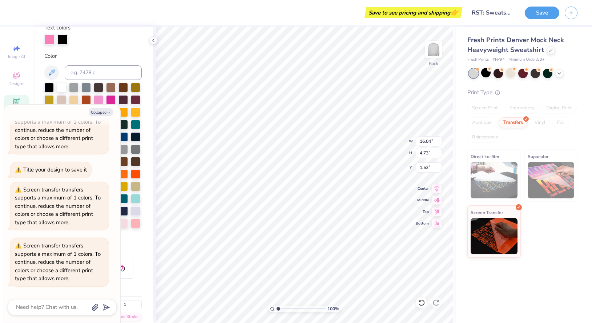
scroll to position [144, 0]
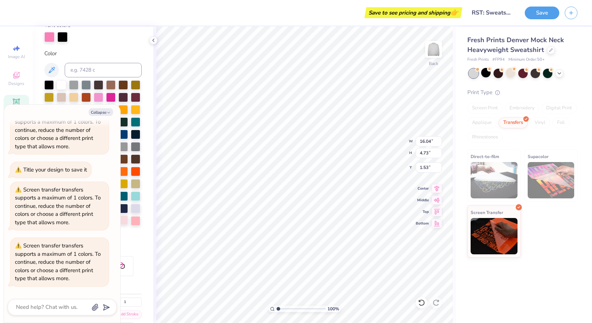
click at [128, 220] on div at bounding box center [123, 220] width 9 height 9
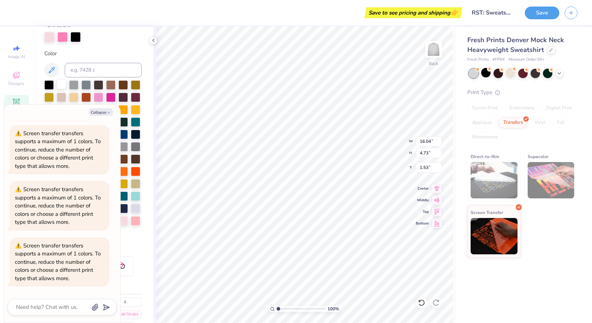
click at [61, 82] on div at bounding box center [61, 84] width 9 height 9
click at [107, 114] on icon "button" at bounding box center [109, 113] width 4 height 4
type textarea "x"
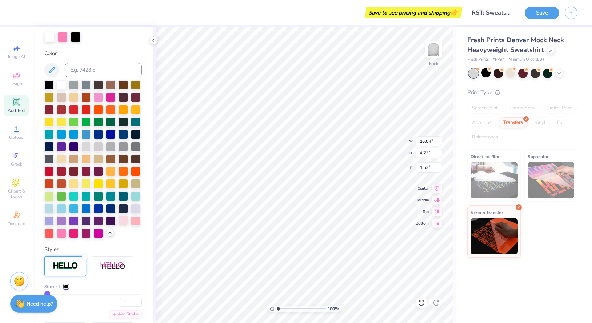
click at [126, 219] on div at bounding box center [123, 220] width 9 height 9
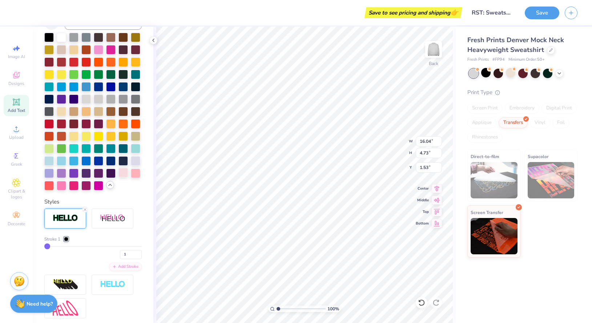
scroll to position [193, 0]
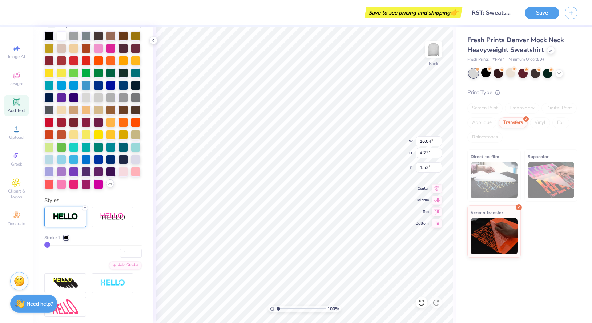
click at [65, 238] on div at bounding box center [66, 238] width 4 height 4
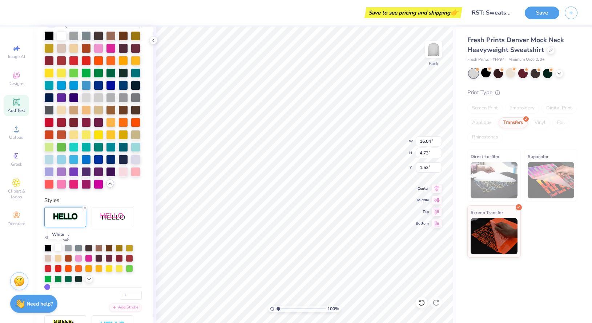
click at [61, 248] on div at bounding box center [58, 247] width 7 height 7
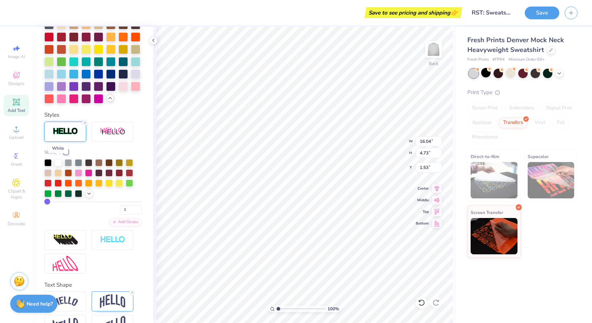
scroll to position [280, 0]
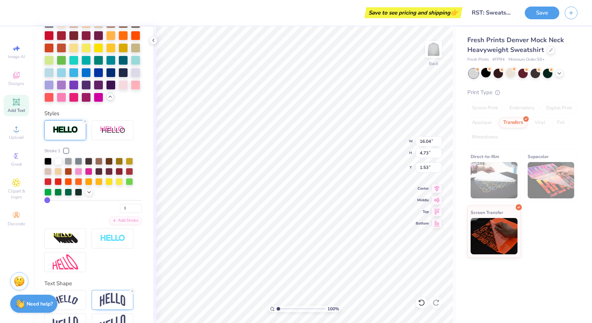
type input "2"
type input "3"
type input "4"
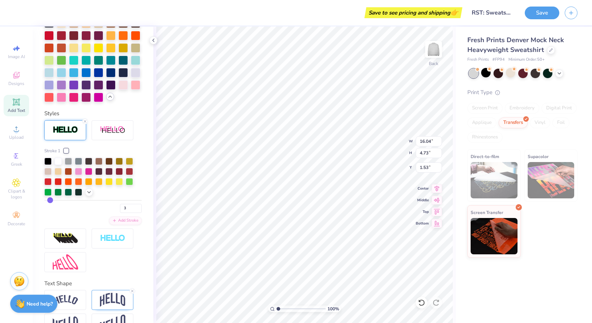
type input "4"
click at [50, 201] on input "range" at bounding box center [92, 200] width 97 height 1
type input "16.21"
type input "4.90"
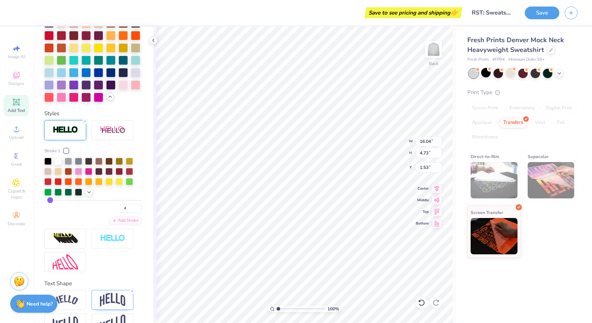
type input "1.45"
type input "3"
type input "16.15"
type input "4.84"
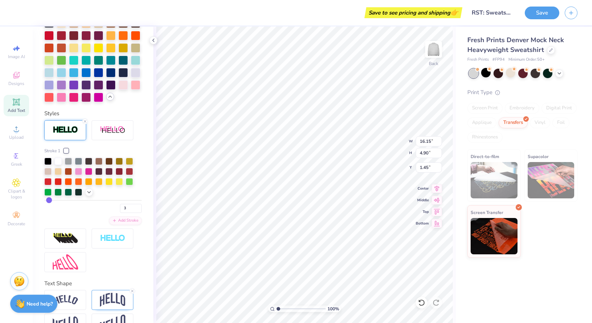
type input "1.47"
type input "2"
type input "16.10"
type input "4.79"
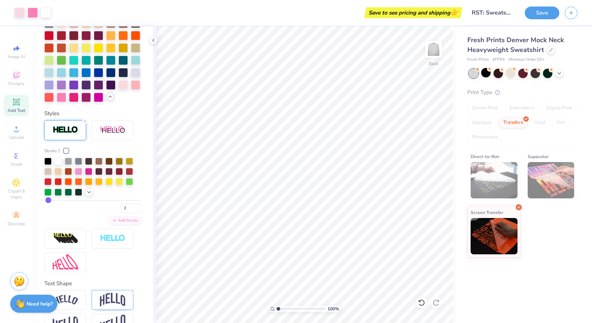
click at [543, 164] on img at bounding box center [551, 180] width 47 height 36
click at [542, 12] on button "Save" at bounding box center [542, 11] width 35 height 13
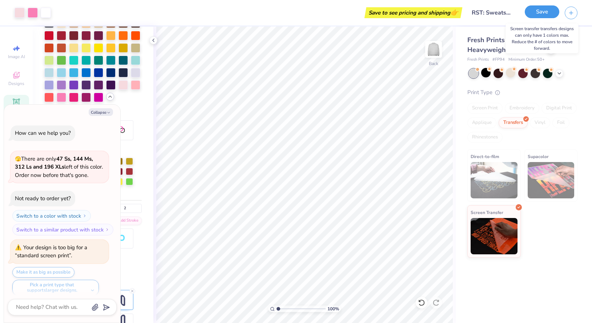
scroll to position [735, 0]
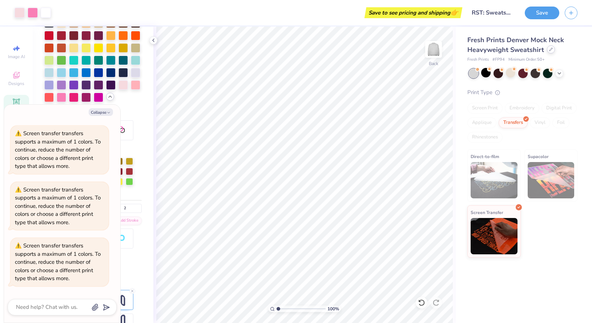
click at [549, 51] on icon at bounding box center [551, 50] width 4 height 4
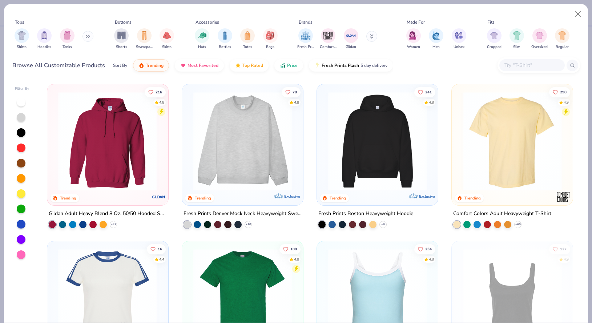
click at [264, 136] on img at bounding box center [242, 141] width 107 height 99
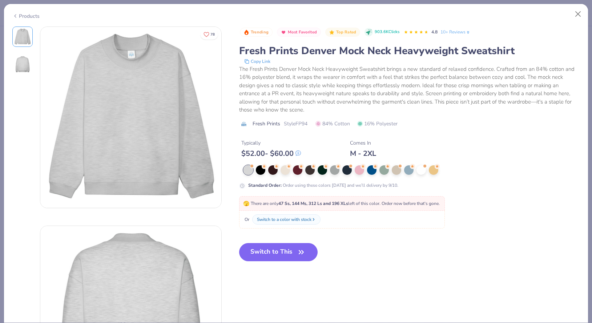
click at [245, 171] on div at bounding box center [248, 169] width 9 height 9
click at [277, 247] on button "Switch to This" at bounding box center [278, 252] width 79 height 18
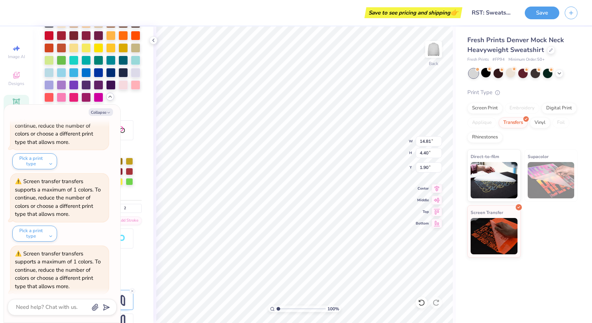
scroll to position [767, 0]
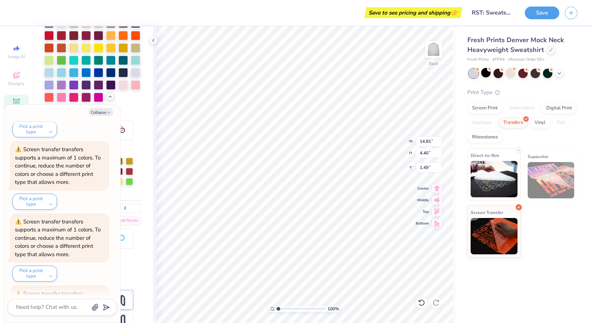
click at [492, 175] on img at bounding box center [494, 179] width 47 height 36
click at [543, 121] on div "Vinyl" at bounding box center [540, 121] width 20 height 11
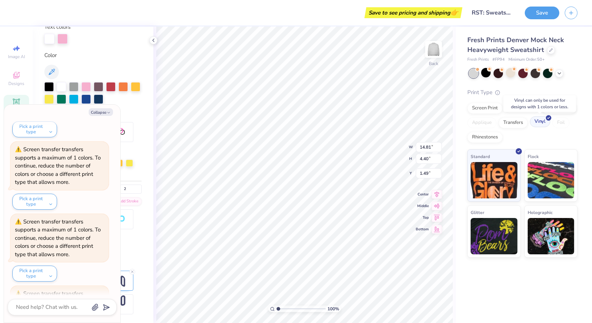
scroll to position [142, 0]
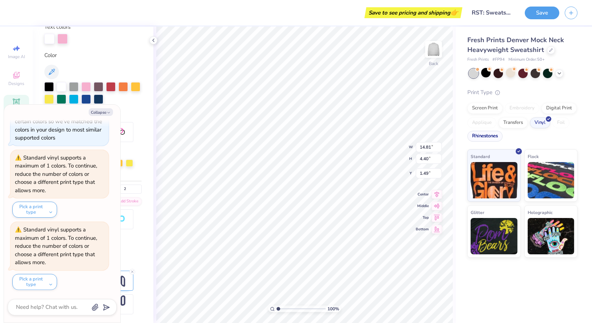
click at [477, 138] on div "Rhinestones" at bounding box center [485, 136] width 35 height 11
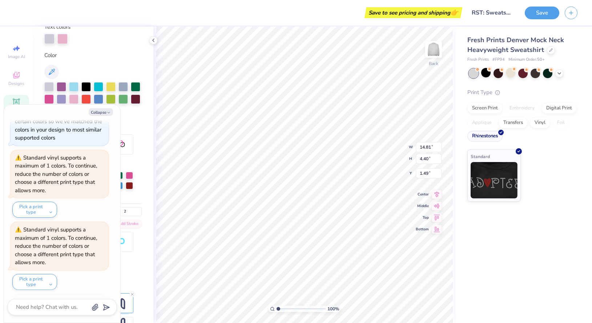
scroll to position [164, 0]
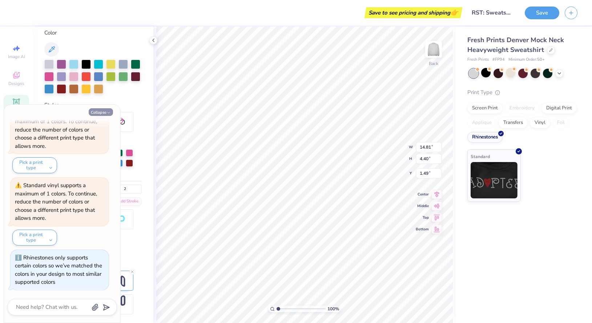
click at [103, 112] on button "Collapse" at bounding box center [101, 112] width 24 height 8
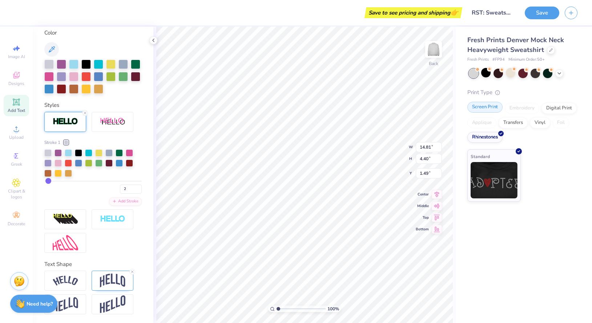
click at [486, 111] on div "Screen Print" at bounding box center [485, 107] width 35 height 11
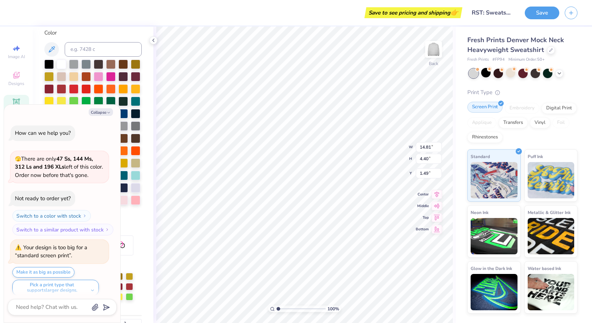
scroll to position [1108, 0]
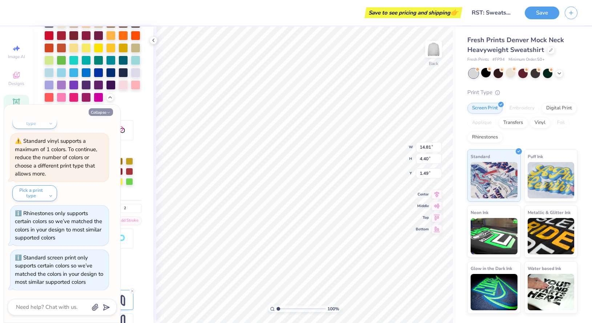
click at [100, 112] on button "Collapse" at bounding box center [101, 112] width 24 height 8
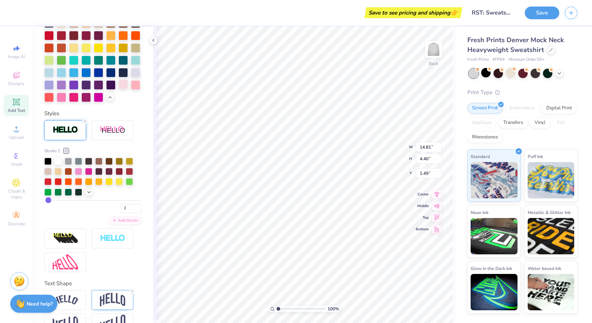
click at [122, 88] on div at bounding box center [123, 84] width 9 height 9
click at [59, 160] on div at bounding box center [58, 160] width 7 height 7
click at [537, 9] on button "Save" at bounding box center [542, 11] width 35 height 13
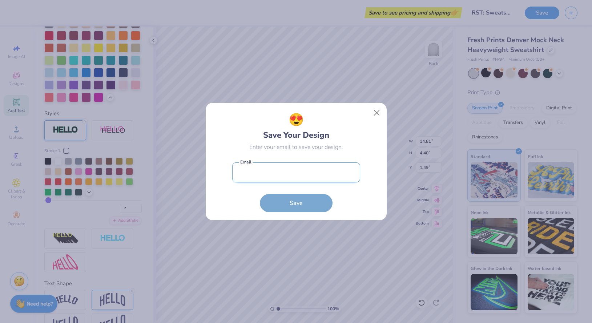
click at [260, 169] on input "email" at bounding box center [296, 173] width 128 height 20
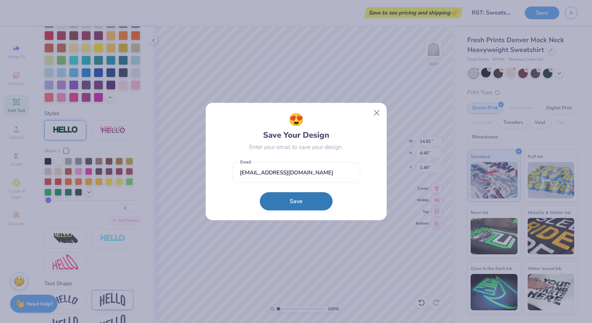
click at [281, 204] on button "Save" at bounding box center [296, 201] width 73 height 18
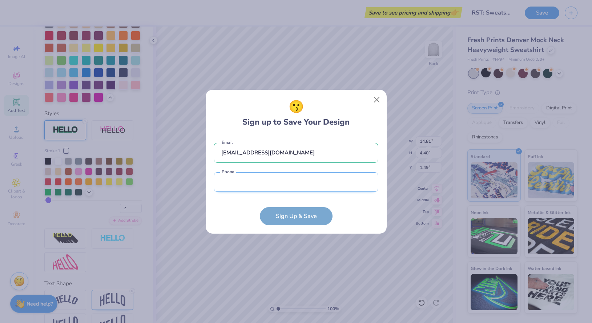
click at [246, 176] on input "tel" at bounding box center [296, 182] width 165 height 20
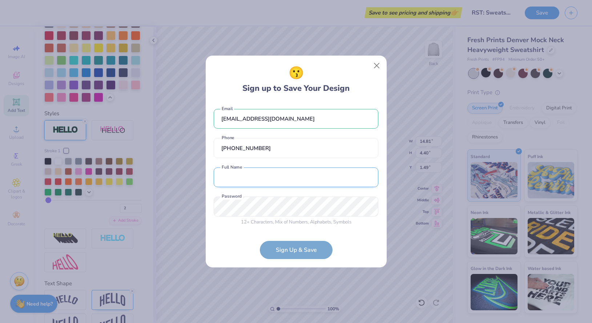
click at [238, 176] on input "text" at bounding box center [296, 178] width 165 height 20
click at [273, 255] on form "[EMAIL_ADDRESS][DOMAIN_NAME] Email [PHONE_NUMBER] Phone [PERSON_NAME] Full Name…" at bounding box center [296, 181] width 165 height 158
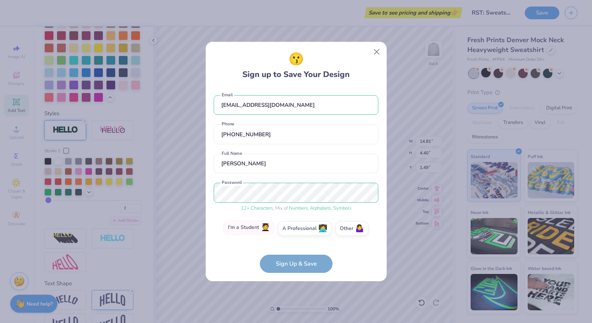
click at [260, 233] on label "I'm a Student 🧑‍🎓" at bounding box center [249, 227] width 51 height 15
click at [294, 233] on input "I'm a Student 🧑‍🎓" at bounding box center [296, 230] width 5 height 5
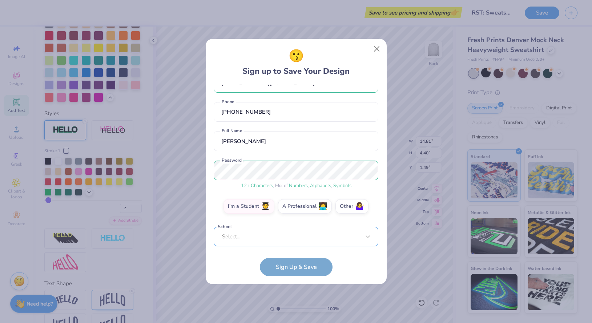
click at [264, 237] on div "Select..." at bounding box center [296, 237] width 165 height 20
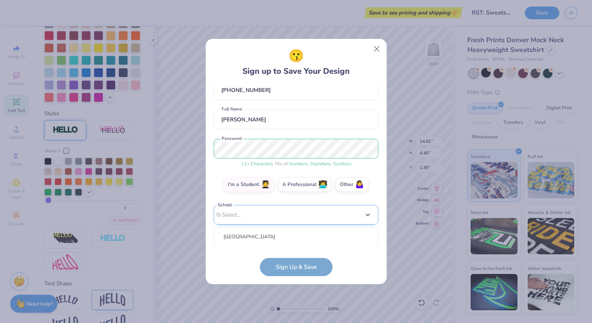
scroll to position [132, 0]
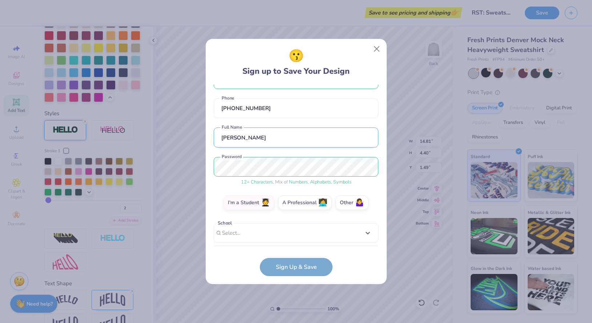
click at [245, 128] on div "[EMAIL_ADDRESS][DOMAIN_NAME] Email [PHONE_NUMBER] Phone [PERSON_NAME] Full Name…" at bounding box center [296, 166] width 165 height 162
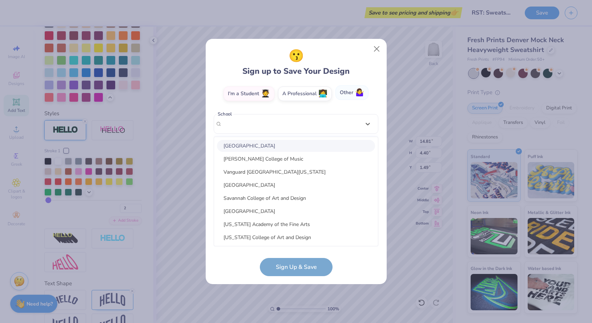
scroll to position [23, 0]
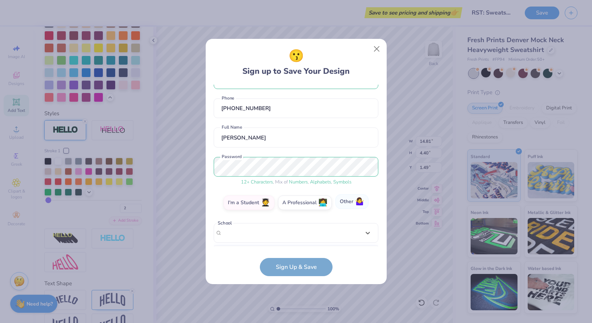
click at [350, 96] on div "[EMAIL_ADDRESS][DOMAIN_NAME] Email [PHONE_NUMBER] Phone [PERSON_NAME] Full Name…" at bounding box center [296, 166] width 165 height 162
click at [352, 202] on label "Other 🤷‍♀️" at bounding box center [352, 202] width 33 height 15
click at [299, 225] on input "Other 🤷‍♀️" at bounding box center [296, 227] width 5 height 5
click at [341, 200] on label "Other 🤷‍♀️" at bounding box center [352, 202] width 33 height 15
click at [299, 225] on input "Other 🤷‍♀️" at bounding box center [296, 227] width 5 height 5
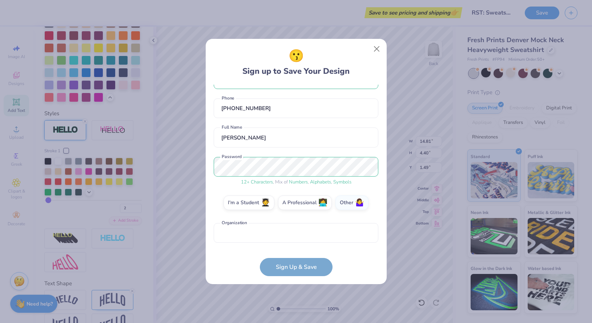
click at [313, 267] on form "[EMAIL_ADDRESS][DOMAIN_NAME] Email [PHONE_NUMBER] Phone [PERSON_NAME] Full Name…" at bounding box center [296, 181] width 165 height 192
click at [275, 229] on input "text" at bounding box center [296, 233] width 165 height 20
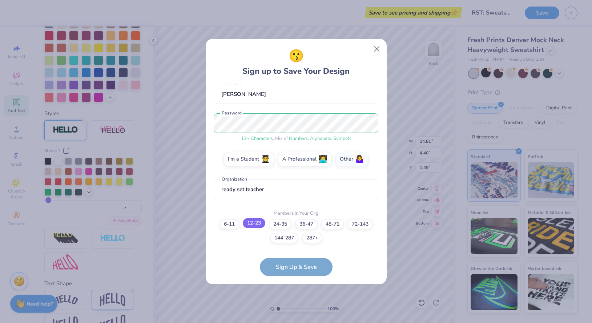
click at [259, 227] on label "12-23" at bounding box center [254, 223] width 23 height 10
click at [294, 295] on input "12-23" at bounding box center [296, 297] width 5 height 5
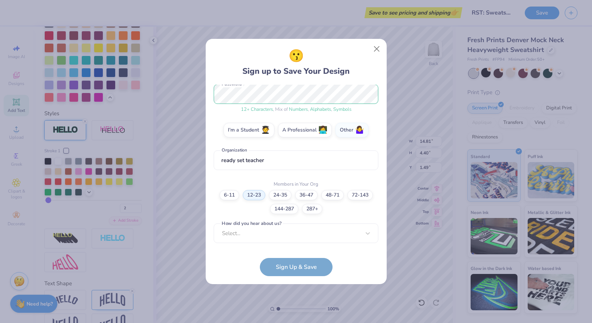
click at [281, 223] on label "How did you hear about us?" at bounding box center [252, 223] width 62 height 7
click at [281, 234] on div "option Word of Mouth focused, 8 of 15. 15 results available. Use Up and Down to…" at bounding box center [296, 290] width 165 height 133
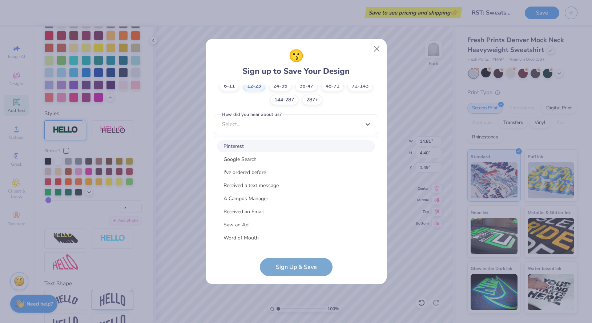
click at [279, 144] on div "Pinterest" at bounding box center [296, 146] width 158 height 12
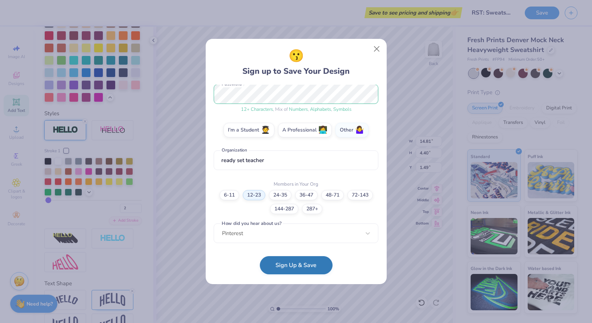
click at [295, 266] on button "Sign Up & Save" at bounding box center [296, 265] width 73 height 18
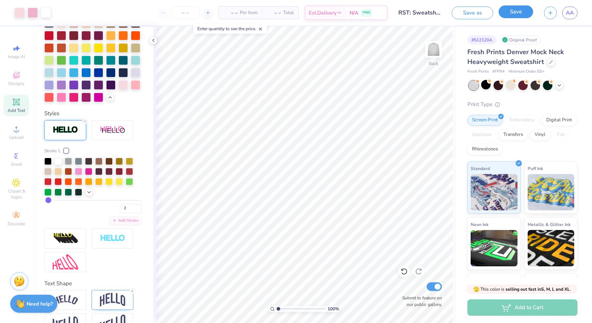
click at [522, 15] on button "Save" at bounding box center [516, 11] width 35 height 13
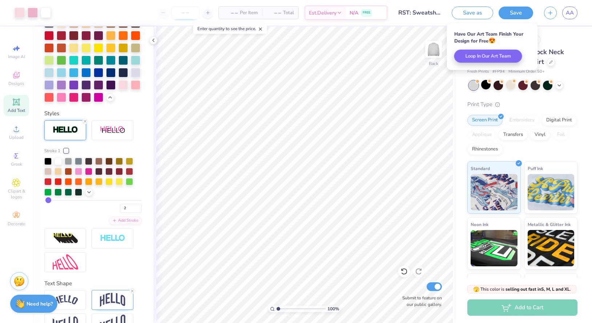
click at [187, 12] on input "number" at bounding box center [185, 12] width 28 height 13
click at [233, 13] on span "– –" at bounding box center [230, 13] width 15 height 8
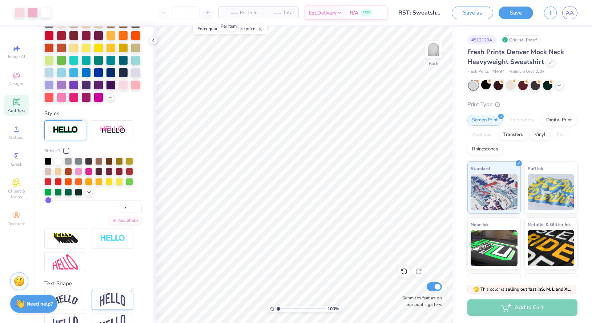
click at [236, 13] on span "– –" at bounding box center [230, 13] width 15 height 8
click at [229, 7] on div "– – Per Item" at bounding box center [240, 13] width 43 height 12
click at [230, 8] on div "– – Per Item" at bounding box center [240, 13] width 43 height 12
click at [235, 14] on span "– –" at bounding box center [230, 13] width 15 height 8
click at [232, 14] on span "– –" at bounding box center [230, 13] width 15 height 8
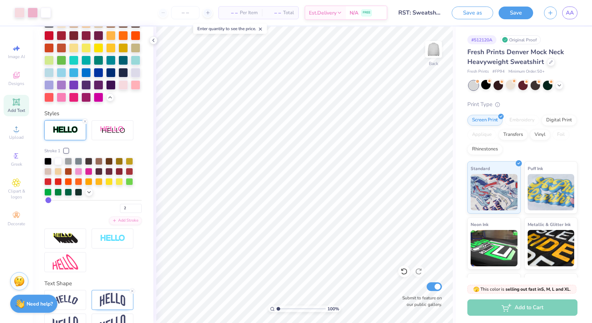
click at [276, 14] on span "– –" at bounding box center [274, 13] width 15 height 8
click at [205, 13] on icon at bounding box center [207, 12] width 5 height 5
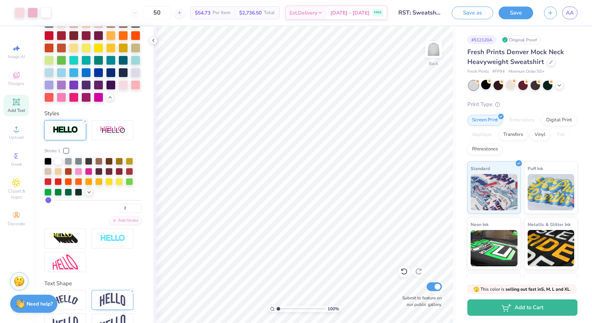
click at [148, 13] on div "50" at bounding box center [157, 12] width 55 height 13
click at [171, 12] on input "50" at bounding box center [157, 12] width 28 height 13
drag, startPoint x: 468, startPoint y: 51, endPoint x: 557, endPoint y: 59, distance: 89.0
click at [557, 59] on div "Fresh Prints Denver Mock Neck Heavyweight Sweatshirt" at bounding box center [523, 57] width 110 height 20
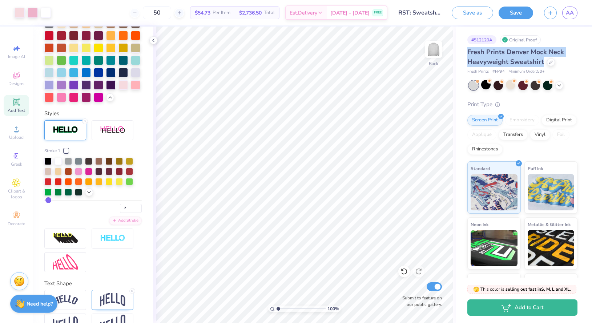
copy span "Fresh Prints Denver Mock Neck Heavyweight Sweatshirt"
